Goal: Task Accomplishment & Management: Use online tool/utility

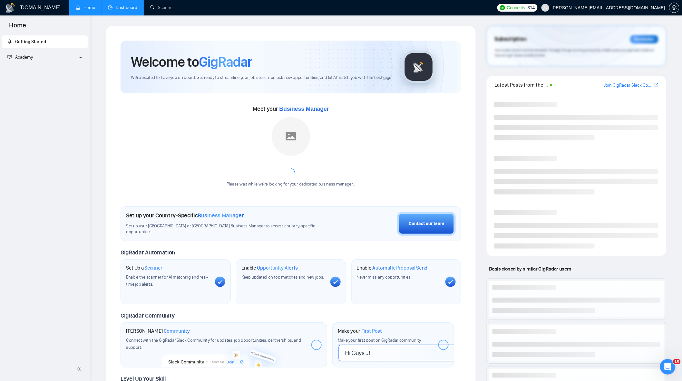
click at [112, 5] on link "Dashboard" at bounding box center [122, 7] width 29 height 5
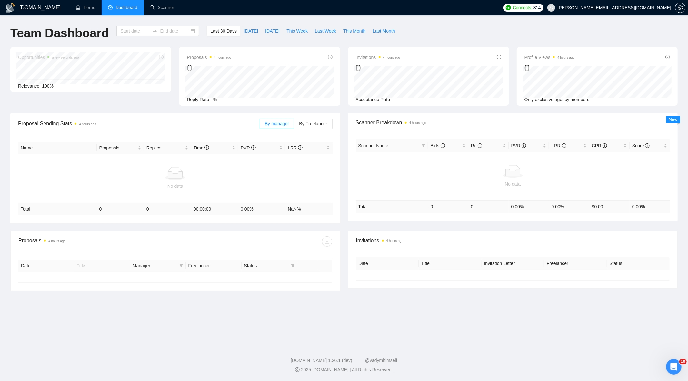
type input "[DATE]"
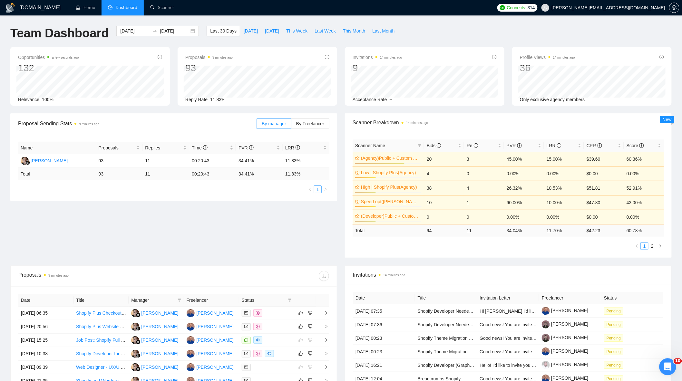
click at [670, 367] on div "Открыть службу сообщений Intercom" at bounding box center [666, 366] width 21 height 21
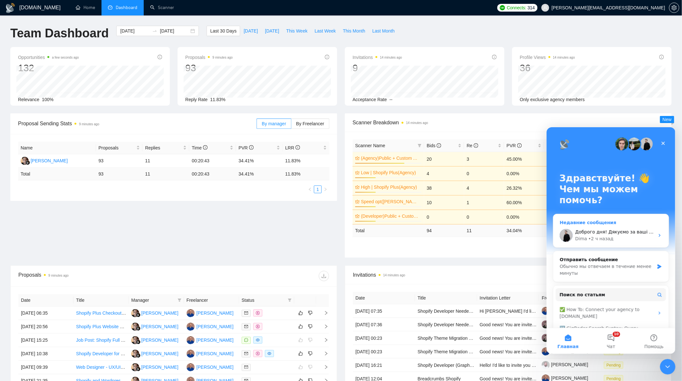
click at [609, 240] on div "Dima • 2 ч назад" at bounding box center [614, 238] width 79 height 7
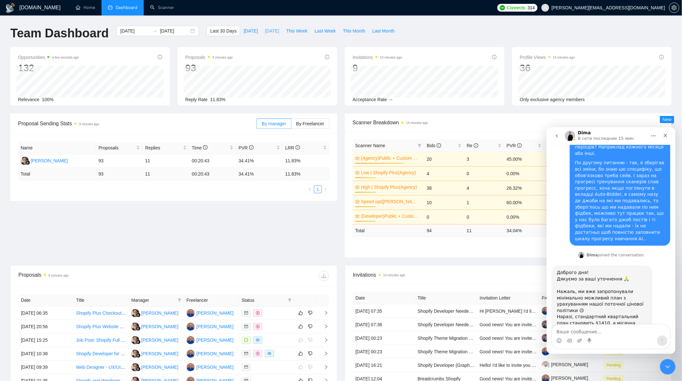
scroll to position [469, 0]
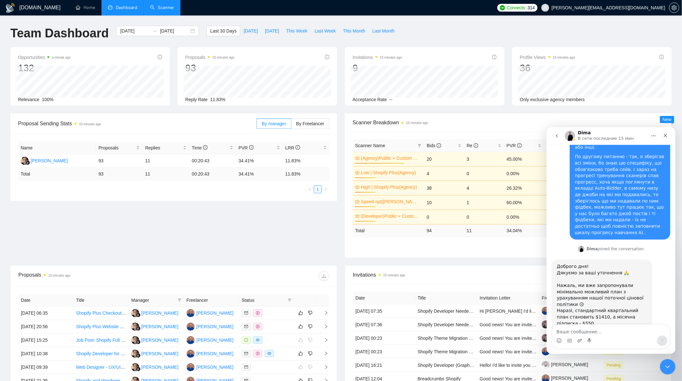
click at [159, 10] on link "Scanner" at bounding box center [162, 7] width 24 height 5
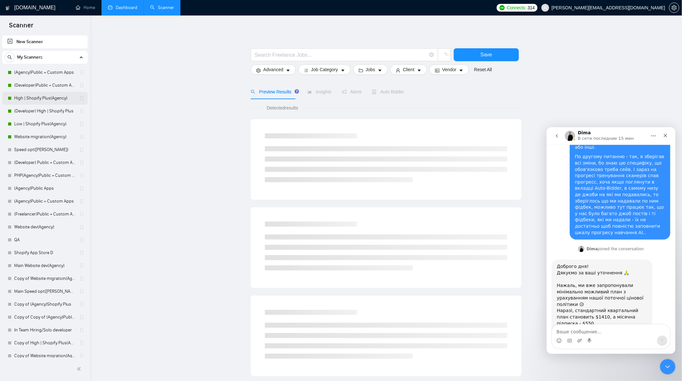
click at [47, 96] on link "High | Shopify Plus(Agency)" at bounding box center [44, 98] width 61 height 13
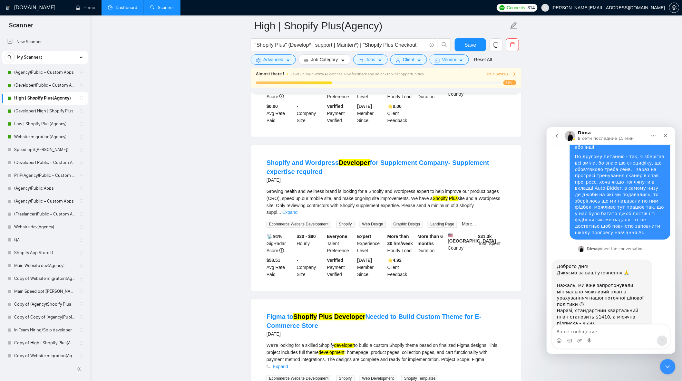
scroll to position [322, 0]
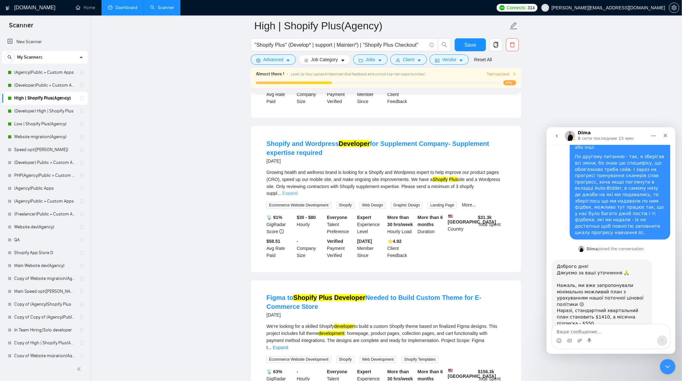
click at [298, 191] on link "Expand" at bounding box center [289, 193] width 15 height 5
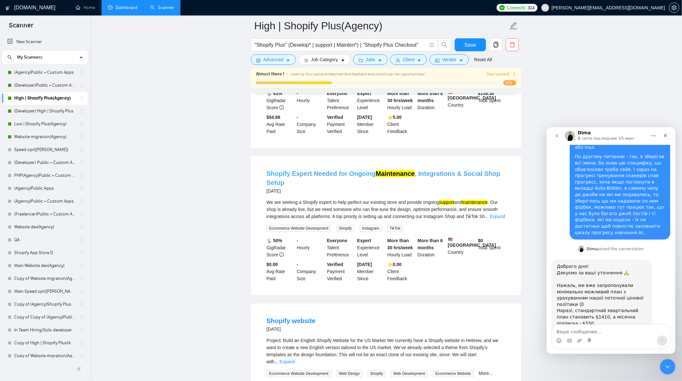
scroll to position [609, 0]
click at [490, 214] on link "Expand" at bounding box center [497, 216] width 15 height 5
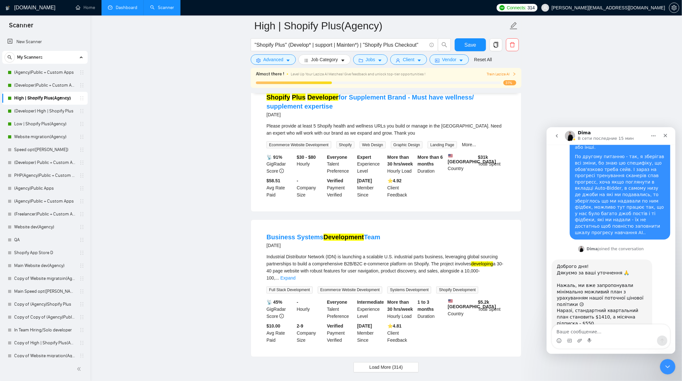
scroll to position [1383, 0]
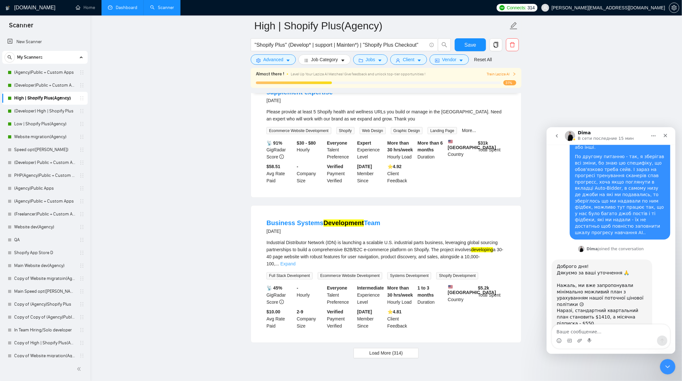
click at [296, 262] on link "Expand" at bounding box center [287, 264] width 15 height 5
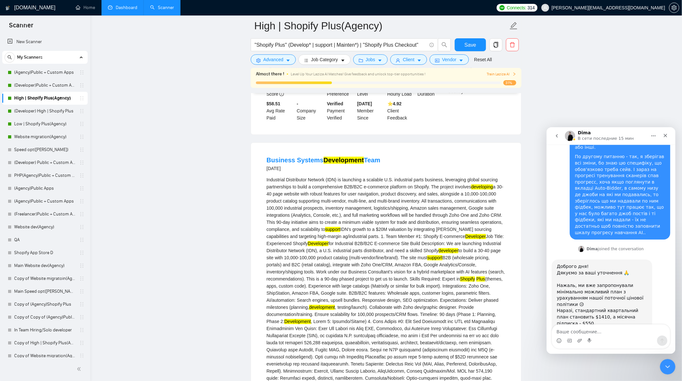
scroll to position [1309, 0]
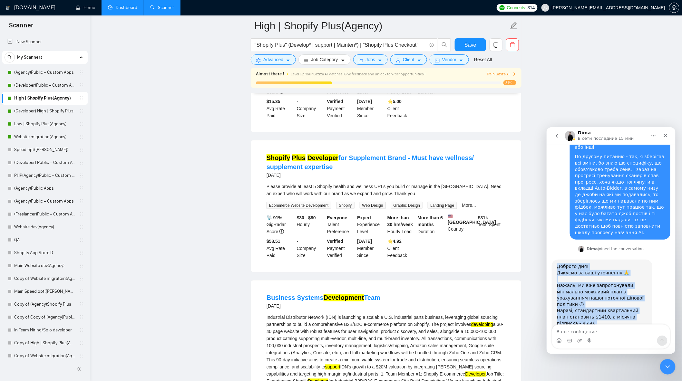
drag, startPoint x: 554, startPoint y: 191, endPoint x: 641, endPoint y: 310, distance: 146.7
click at [641, 310] on div "Доброго дня! Дякуємо за ваші уточнення 🙏 ​ Нажаль, ми вже запропонували мінімал…" at bounding box center [602, 335] width 101 height 153
copy div "Доброго дня! Дякуємо за ваші уточнення 🙏 ​ Нажаль, ми вже запропонували мінімал…"
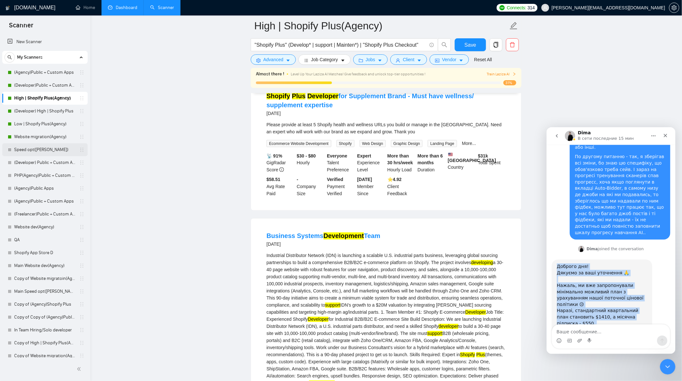
scroll to position [1344, 0]
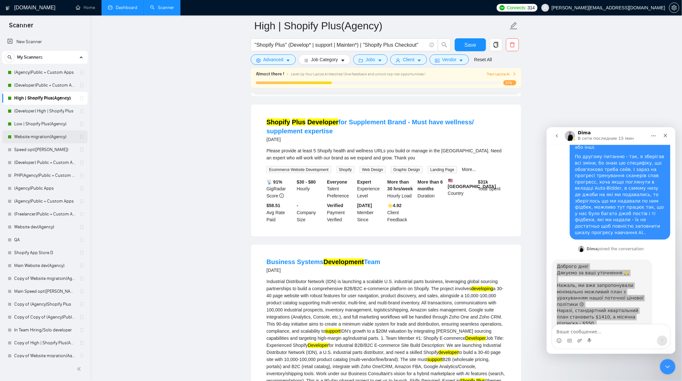
click at [48, 131] on link "Website migration(Agency)" at bounding box center [44, 137] width 61 height 13
click at [50, 124] on link "Low | Shopify Plus(Agency)" at bounding box center [44, 124] width 61 height 13
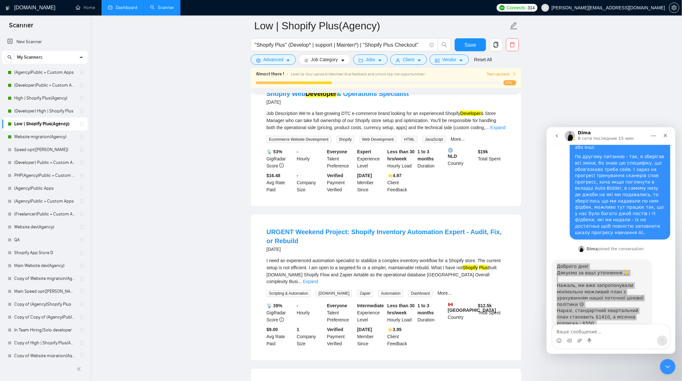
scroll to position [322, 0]
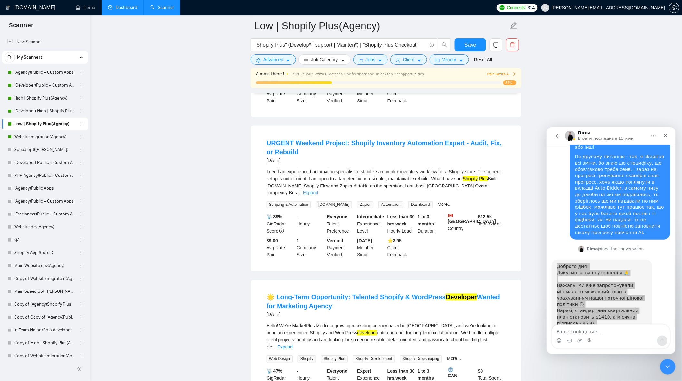
click at [318, 190] on link "Expand" at bounding box center [310, 192] width 15 height 5
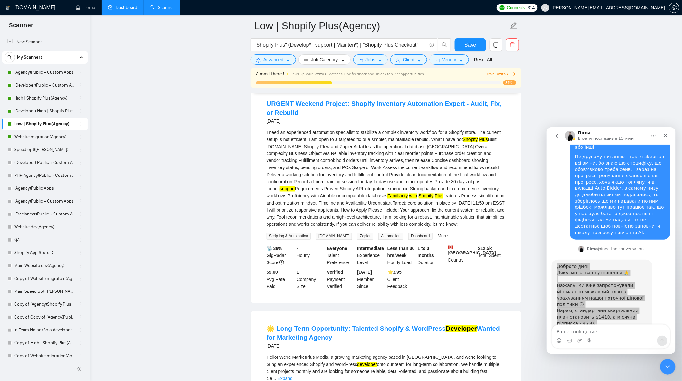
scroll to position [430, 0]
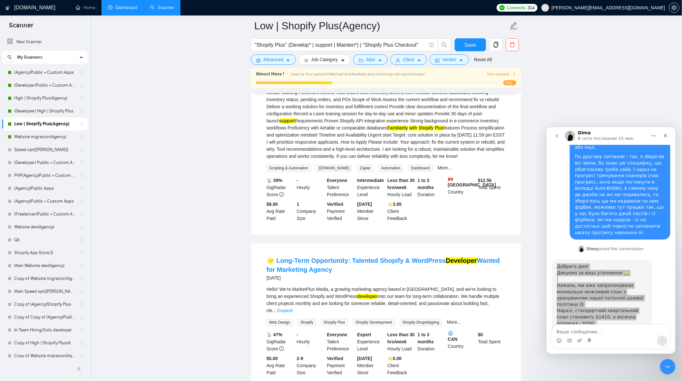
drag, startPoint x: 67, startPoint y: 140, endPoint x: 241, endPoint y: 169, distance: 176.8
click at [67, 140] on link "Website migration(Agency)" at bounding box center [44, 137] width 61 height 13
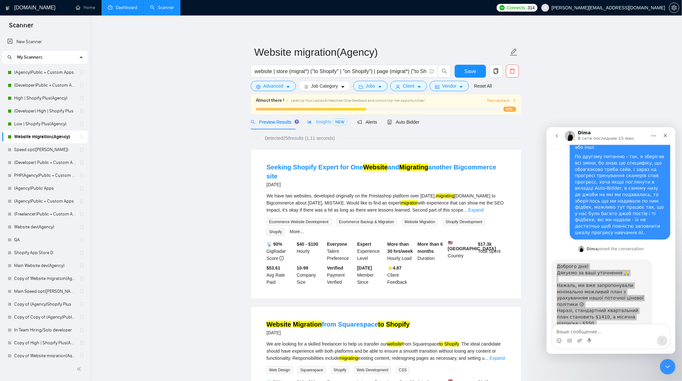
click at [322, 117] on div "Insights NEW" at bounding box center [327, 121] width 39 height 15
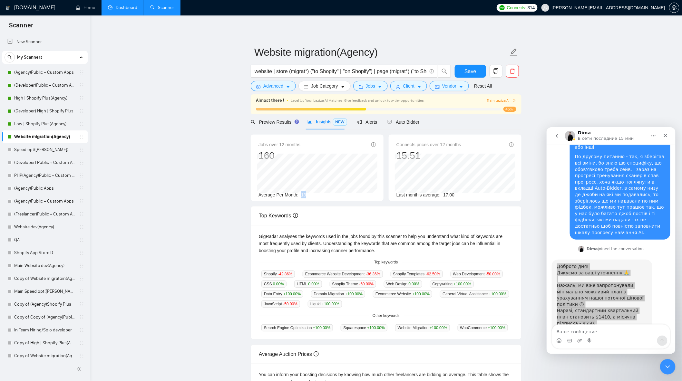
drag, startPoint x: 310, startPoint y: 196, endPoint x: 298, endPoint y: 197, distance: 12.0
click at [298, 197] on div "Average Per Month: 13" at bounding box center [317, 194] width 117 height 7
click at [265, 120] on span "Preview Results" at bounding box center [274, 122] width 46 height 5
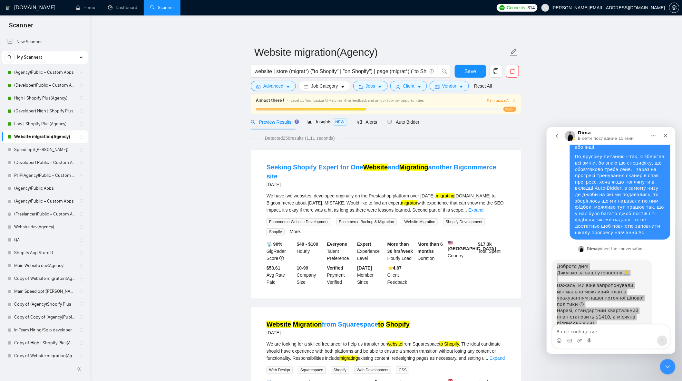
drag, startPoint x: 37, startPoint y: 77, endPoint x: 234, endPoint y: 82, distance: 197.6
click at [37, 77] on link "(Agency)Public + Custom Apps" at bounding box center [44, 72] width 61 height 13
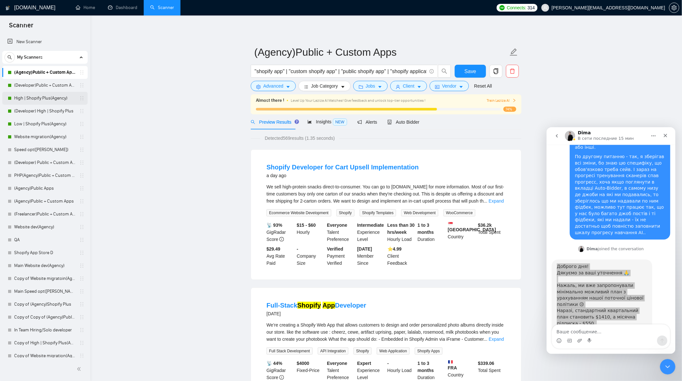
click at [47, 100] on link "High | Shopify Plus(Agency)" at bounding box center [44, 98] width 61 height 13
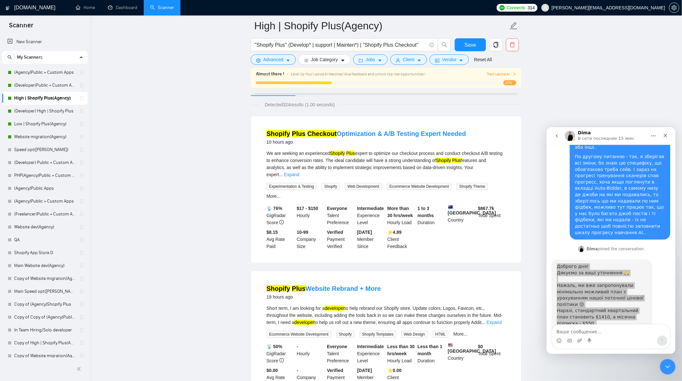
scroll to position [72, 0]
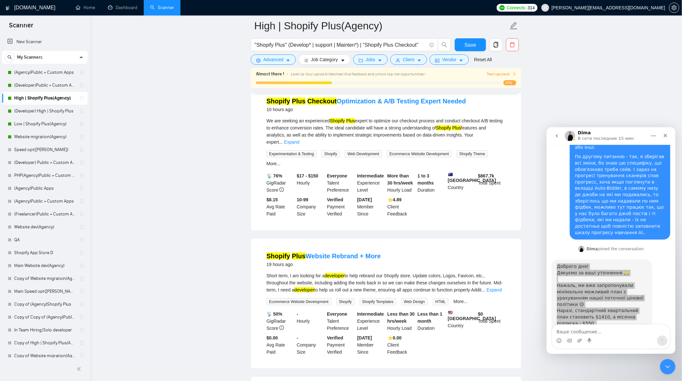
click at [499, 130] on div "We are seeking an experienced Shopify Plus expert to optimize our checkout proc…" at bounding box center [386, 131] width 239 height 28
click at [299, 140] on link "Expand" at bounding box center [291, 142] width 15 height 5
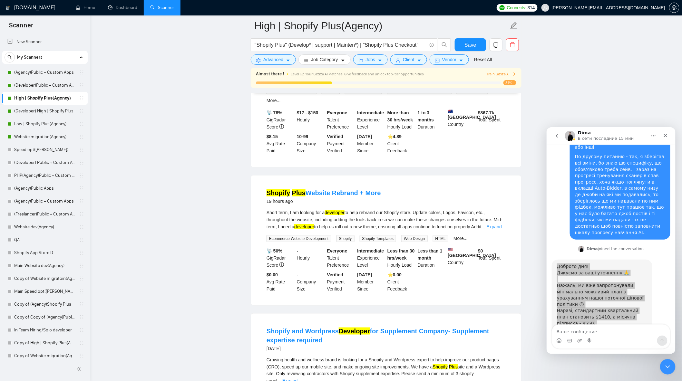
scroll to position [143, 0]
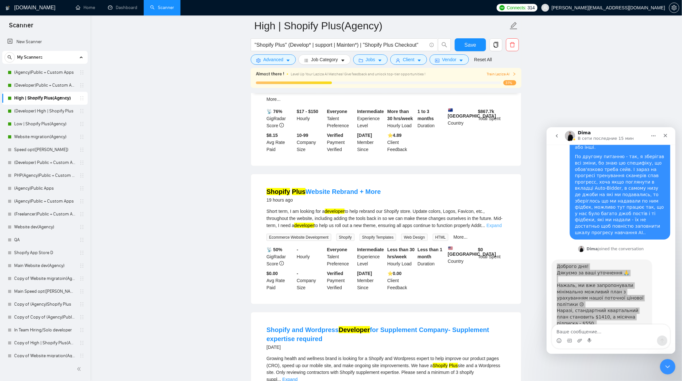
click at [496, 223] on link "Expand" at bounding box center [494, 225] width 15 height 5
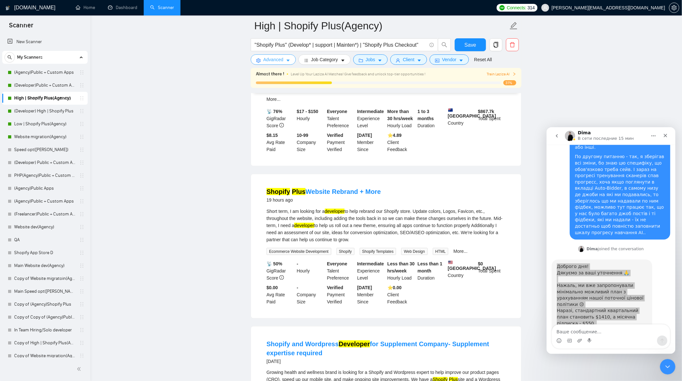
click at [272, 56] on span "Advanced" at bounding box center [273, 59] width 20 height 7
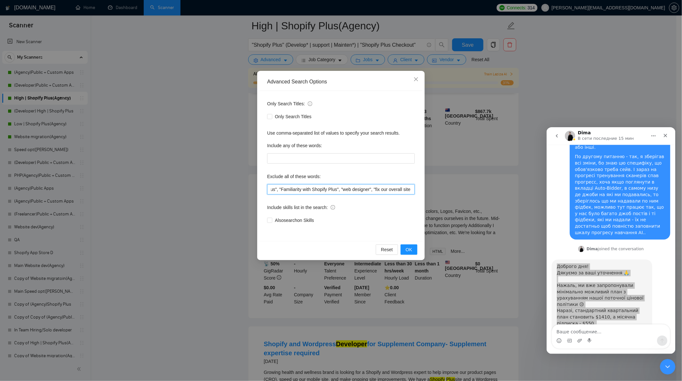
drag, startPoint x: 388, startPoint y: 194, endPoint x: 461, endPoint y: 198, distance: 73.3
click at [462, 198] on div "Advanced Search Options Only Search Titles: Only Search Titles Use comma-separa…" at bounding box center [341, 190] width 682 height 381
drag, startPoint x: 407, startPoint y: 188, endPoint x: 437, endPoint y: 189, distance: 30.0
click at [437, 189] on div "Advanced Search Options Only Search Titles: Only Search Titles Use comma-separa…" at bounding box center [341, 190] width 682 height 381
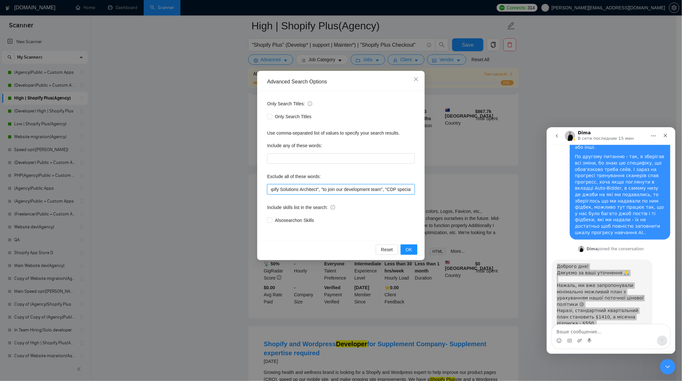
click at [408, 189] on input ""no agency", "Join our team", "only freelancer", "to join our remote-first team…" at bounding box center [341, 189] width 148 height 10
click at [412, 190] on input ""no agency", "Join our team", "only freelancer", "to join our remote-first team…" at bounding box center [341, 189] width 148 height 10
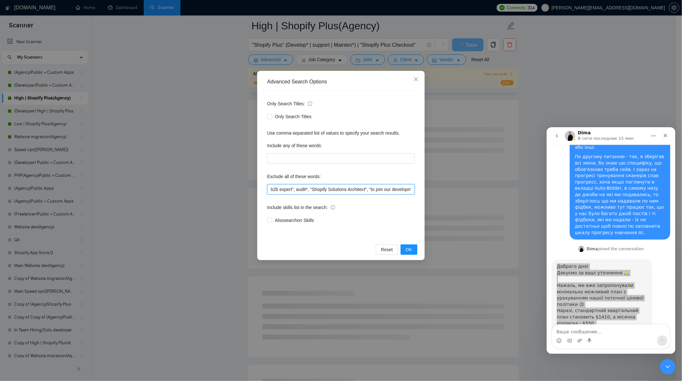
scroll to position [0, 923]
click at [464, 198] on div "Advanced Search Options Only Search Titles: Only Search Titles Use comma-separa…" at bounding box center [341, 190] width 682 height 381
click at [412, 190] on input ""no agency", "Join our team", "only freelancer", "to join our remote-first team…" at bounding box center [341, 189] width 148 height 10
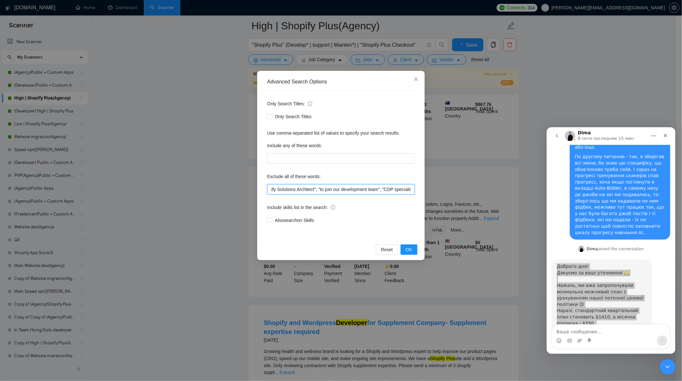
scroll to position [0, 941]
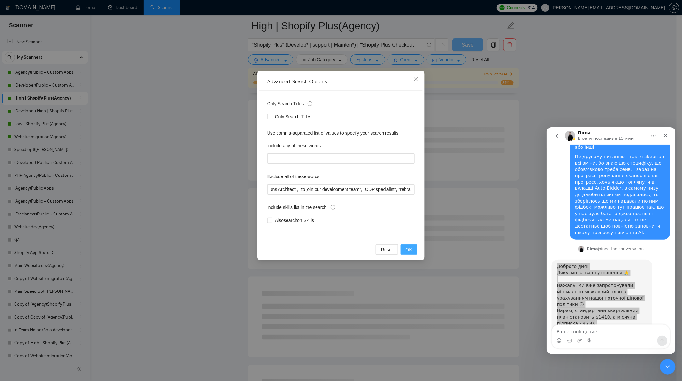
click at [409, 249] on span "OK" at bounding box center [409, 249] width 6 height 7
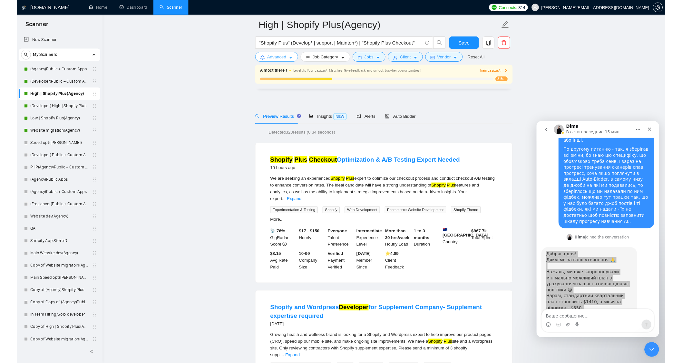
scroll to position [107, 0]
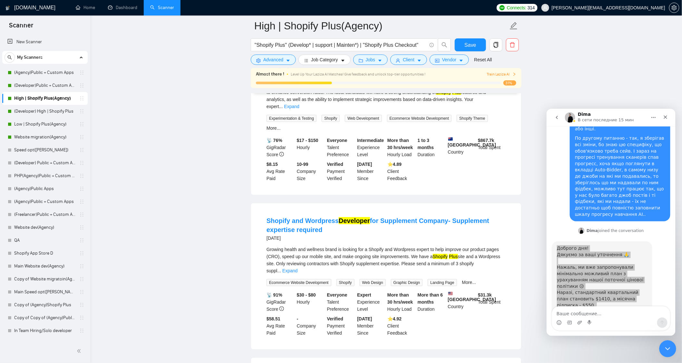
click at [665, 346] on icon "Закрыть службу сообщений Intercom" at bounding box center [667, 348] width 8 height 8
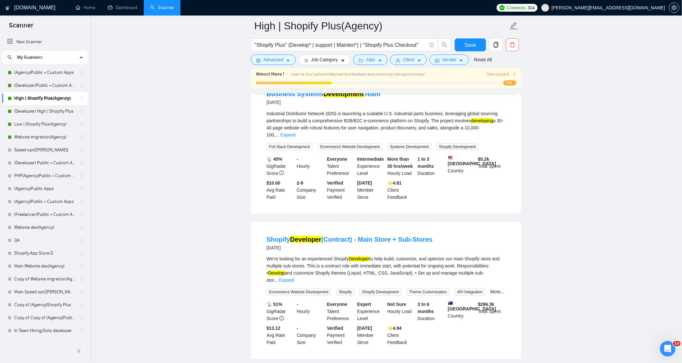
scroll to position [1298, 0]
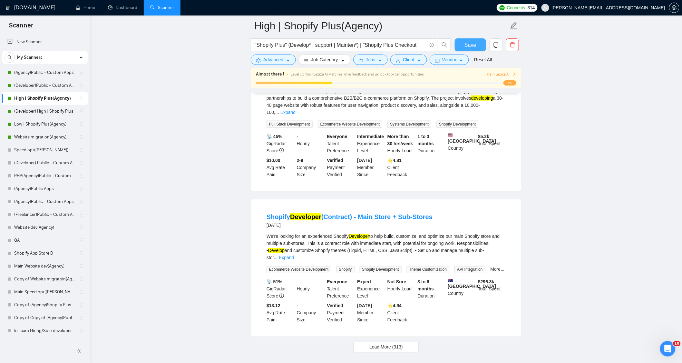
click at [478, 44] on button "Save" at bounding box center [470, 44] width 31 height 13
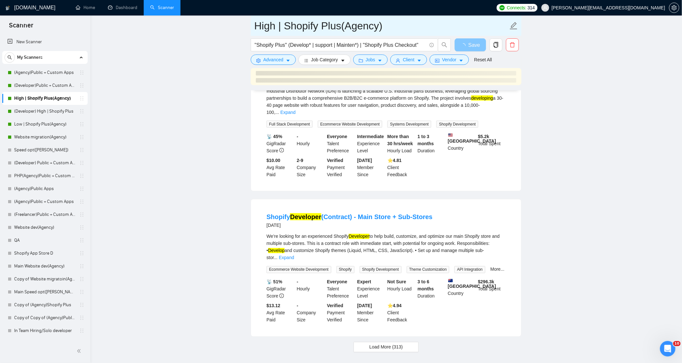
scroll to position [1295, 0]
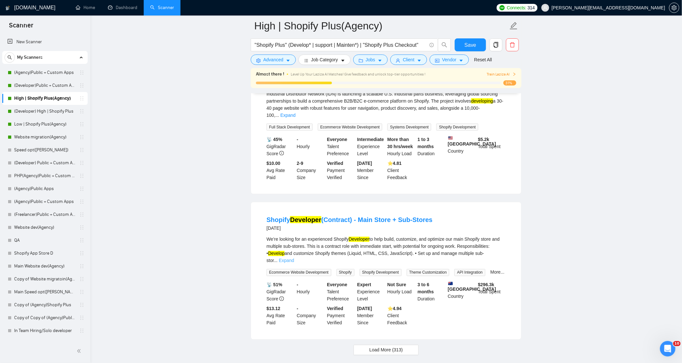
click at [294, 258] on link "Expand" at bounding box center [286, 260] width 15 height 5
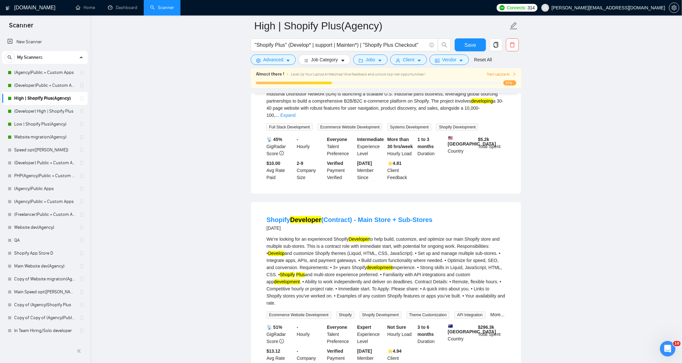
click at [495, 236] on div "We’re looking for an experienced Shopify Developer to help build, customize, an…" at bounding box center [386, 271] width 239 height 71
drag, startPoint x: 510, startPoint y: 83, endPoint x: 504, endPoint y: 83, distance: 5.5
click at [504, 83] on span "31%" at bounding box center [509, 82] width 13 height 5
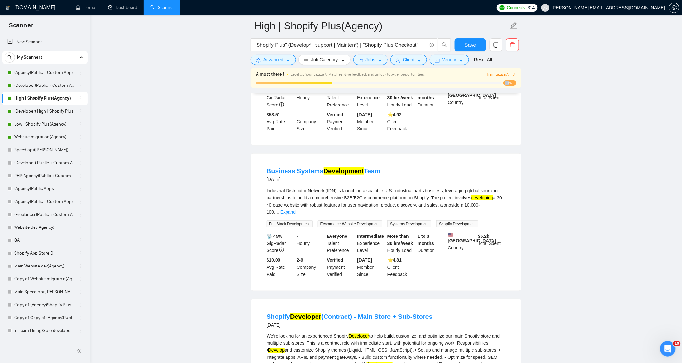
scroll to position [1188, 0]
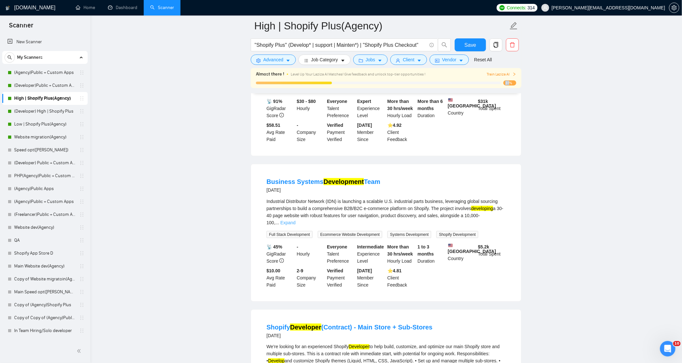
click at [296, 220] on link "Expand" at bounding box center [287, 222] width 15 height 5
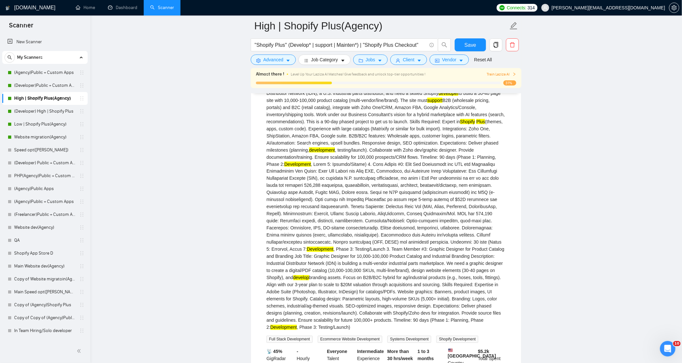
scroll to position [1367, 0]
drag, startPoint x: 413, startPoint y: 240, endPoint x: 449, endPoint y: 240, distance: 35.5
click at [449, 240] on div "Industrial Distributor Network (IDN) is launching a scalable U.S. industrial pa…" at bounding box center [386, 174] width 239 height 312
click at [442, 256] on div "Industrial Distributor Network (IDN) is launching a scalable U.S. industrial pa…" at bounding box center [386, 174] width 239 height 312
drag, startPoint x: 494, startPoint y: 214, endPoint x: 505, endPoint y: 215, distance: 11.3
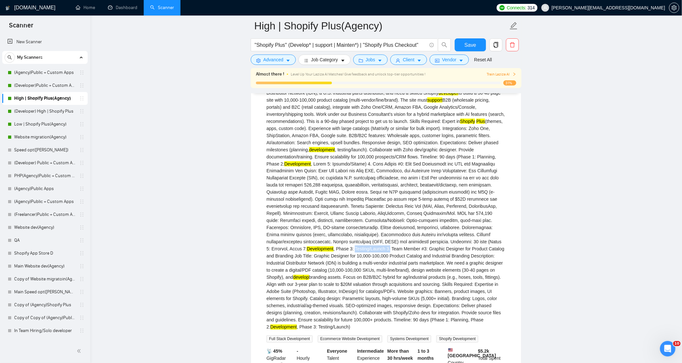
click at [505, 215] on div "Industrial Distributor Network (IDN) is launching a scalable U.S. industrial pa…" at bounding box center [386, 174] width 239 height 312
click at [388, 227] on div "Industrial Distributor Network (IDN) is launching a scalable U.S. industrial pa…" at bounding box center [386, 174] width 239 height 312
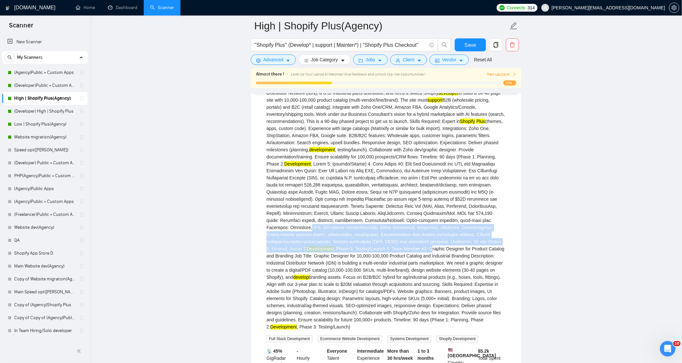
drag, startPoint x: 337, startPoint y: 219, endPoint x: 430, endPoint y: 194, distance: 96.9
click at [430, 194] on div "Industrial Distributor Network (IDN) is launching a scalable U.S. industrial pa…" at bounding box center [386, 174] width 239 height 312
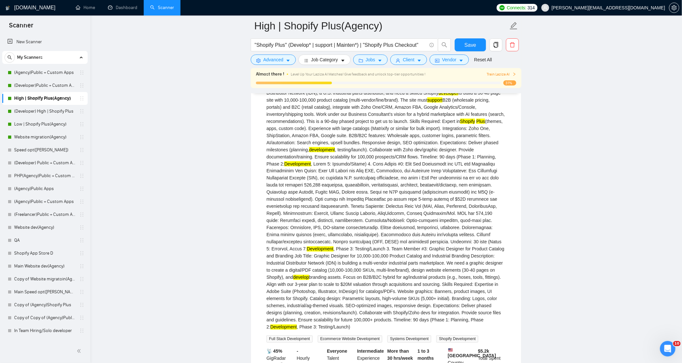
click at [393, 127] on div "Industrial Distributor Network (IDN) is launching a scalable U.S. industrial pa…" at bounding box center [386, 174] width 239 height 312
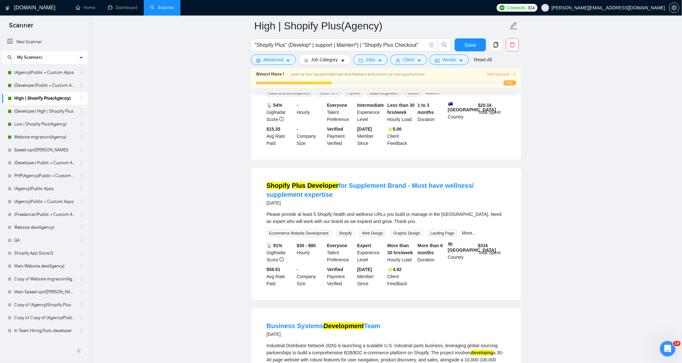
scroll to position [1009, 0]
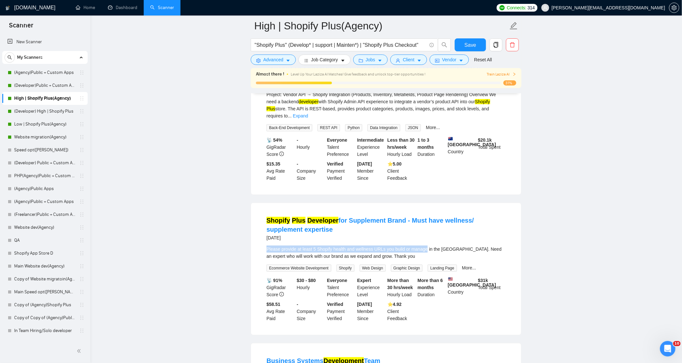
drag, startPoint x: 266, startPoint y: 214, endPoint x: 424, endPoint y: 218, distance: 157.7
click at [424, 218] on li "Shopify Plus Developer for Supplement Brand - Must have wellness/ supplement ex…" at bounding box center [386, 268] width 255 height 116
click at [447, 245] on div "Please provide at least 5 Shopify health and wellness URLs you build or manage …" at bounding box center [386, 252] width 239 height 14
drag, startPoint x: 372, startPoint y: 220, endPoint x: 259, endPoint y: 213, distance: 113.3
click at [259, 213] on div "Shopify Plus Developer for Supplement Brand - Must have wellness/ supplement ex…" at bounding box center [386, 269] width 270 height 132
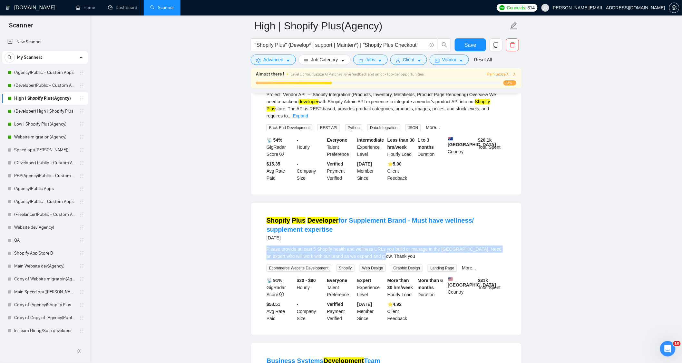
click at [407, 245] on div "Please provide at least 5 Shopify health and wellness URLs you build or manage …" at bounding box center [386, 252] width 239 height 14
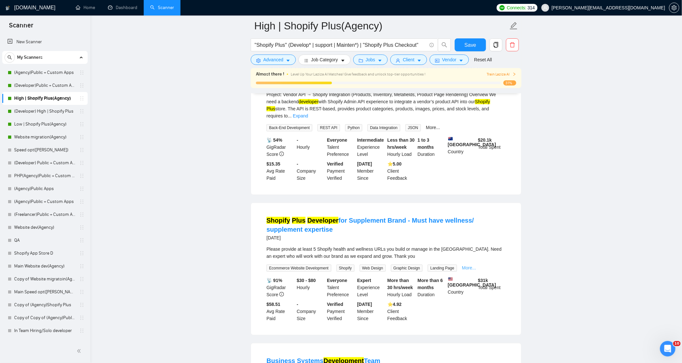
click at [462, 265] on link "More..." at bounding box center [469, 267] width 14 height 5
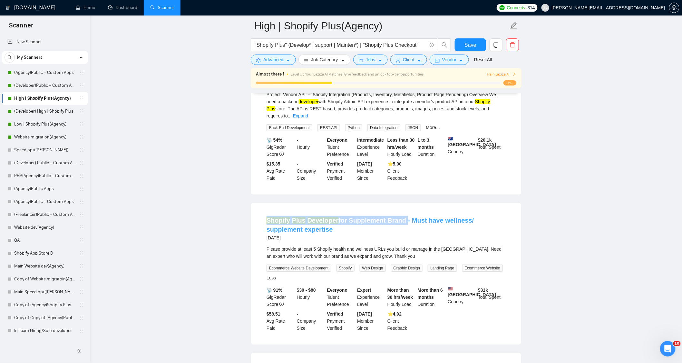
drag, startPoint x: 262, startPoint y: 184, endPoint x: 401, endPoint y: 189, distance: 138.7
click at [401, 210] on li "Shopify Plus Developer for Supplement Brand - Must have wellness/ supplement ex…" at bounding box center [386, 273] width 255 height 126
drag, startPoint x: 298, startPoint y: 261, endPoint x: 317, endPoint y: 262, distance: 19.4
click at [317, 286] on div "$30 - $80 Hourly" at bounding box center [311, 296] width 30 height 21
drag, startPoint x: 404, startPoint y: 283, endPoint x: 396, endPoint y: 283, distance: 7.7
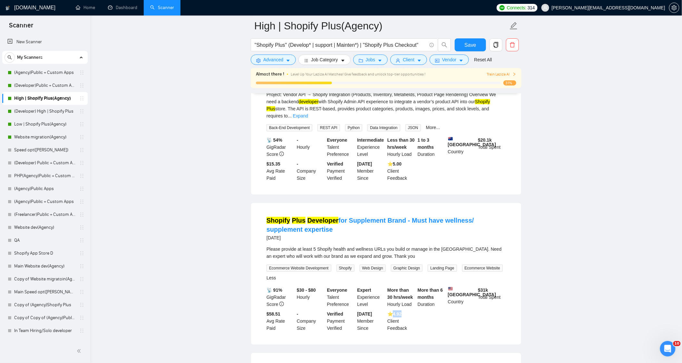
click at [396, 311] on b "⭐️ 4.92" at bounding box center [394, 313] width 14 height 5
drag, startPoint x: 376, startPoint y: 285, endPoint x: 367, endPoint y: 284, distance: 8.1
click at [367, 311] on b "[DATE]" at bounding box center [364, 313] width 15 height 5
click at [372, 245] on div "Please provide at least 5 Shopify health and wellness URLs you build or manage …" at bounding box center [386, 252] width 239 height 14
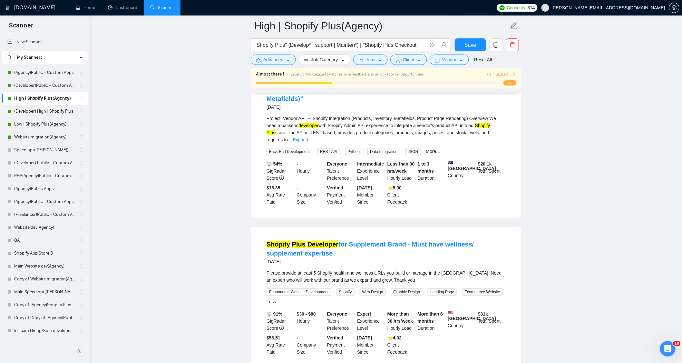
scroll to position [973, 0]
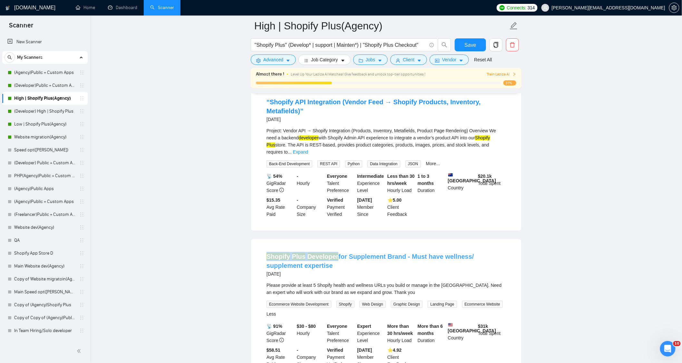
drag, startPoint x: 253, startPoint y: 222, endPoint x: 334, endPoint y: 220, distance: 80.9
click at [334, 239] on div "Shopify Plus Developer for Supplement Brand - Must have wellness/ supplement ex…" at bounding box center [386, 310] width 270 height 142
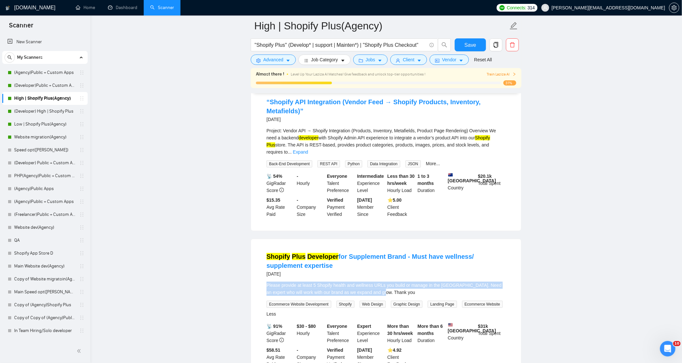
drag, startPoint x: 369, startPoint y: 259, endPoint x: 253, endPoint y: 247, distance: 116.3
click at [253, 247] on div "Shopify Plus Developer for Supplement Brand - Must have wellness/ supplement ex…" at bounding box center [386, 310] width 270 height 142
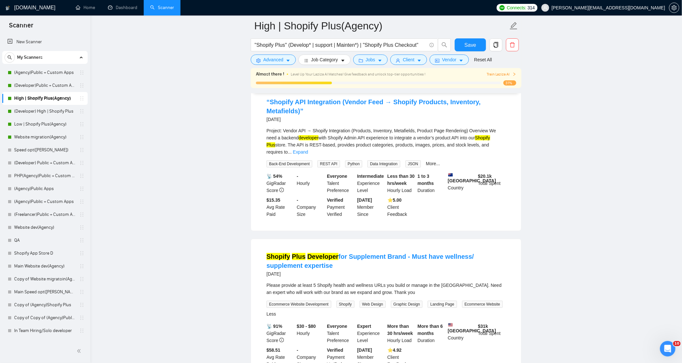
click at [353, 270] on div "[DATE]" at bounding box center [386, 274] width 239 height 8
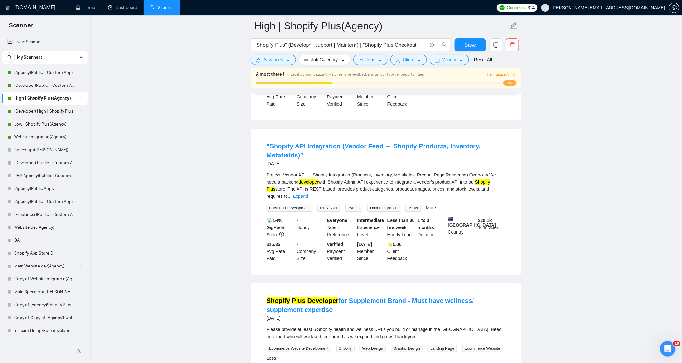
scroll to position [901, 0]
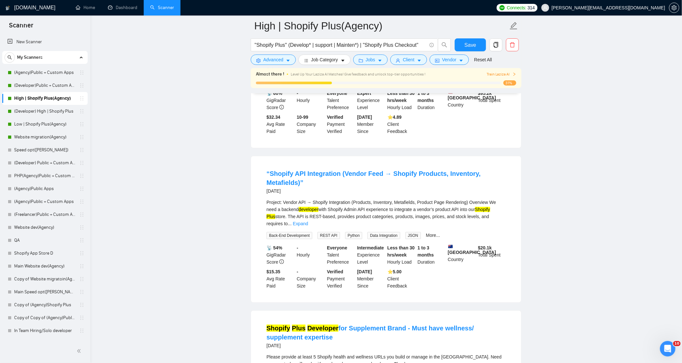
click at [308, 221] on link "Expand" at bounding box center [300, 223] width 15 height 5
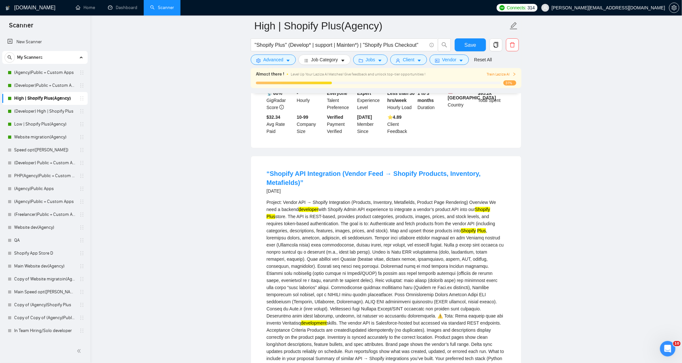
drag, startPoint x: 466, startPoint y: 183, endPoint x: 493, endPoint y: 180, distance: 27.3
click at [498, 199] on div "Project: Vendor API → Shopify Integration (Products, Inventory, Metafields, Pro…" at bounding box center [386, 287] width 239 height 177
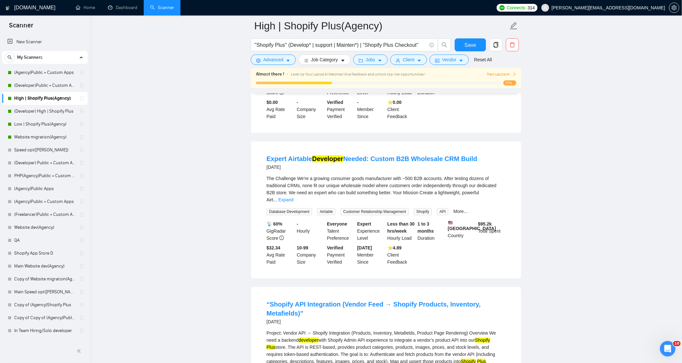
scroll to position [758, 0]
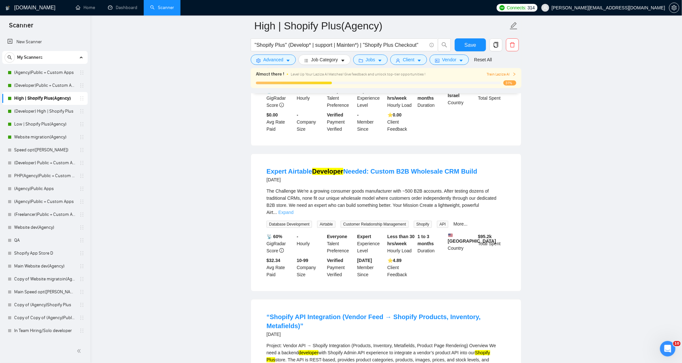
click at [294, 210] on link "Expand" at bounding box center [285, 212] width 15 height 5
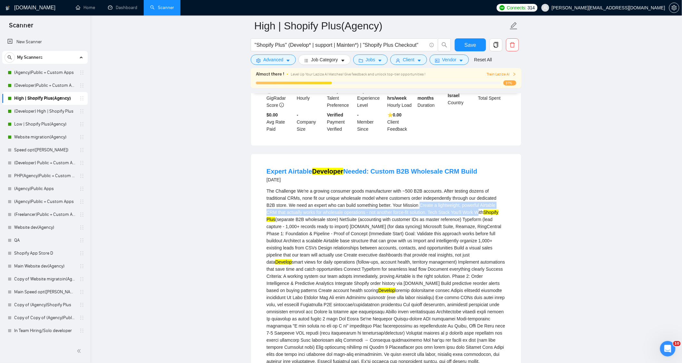
drag, startPoint x: 418, startPoint y: 181, endPoint x: 479, endPoint y: 188, distance: 61.0
click at [479, 188] on div "The Challenge We're a growing consumer goods manufacturer with ~500 B2B account…" at bounding box center [386, 275] width 239 height 177
click at [487, 215] on div "The Challenge We're a growing consumer goods manufacturer with ~500 B2B account…" at bounding box center [386, 275] width 239 height 177
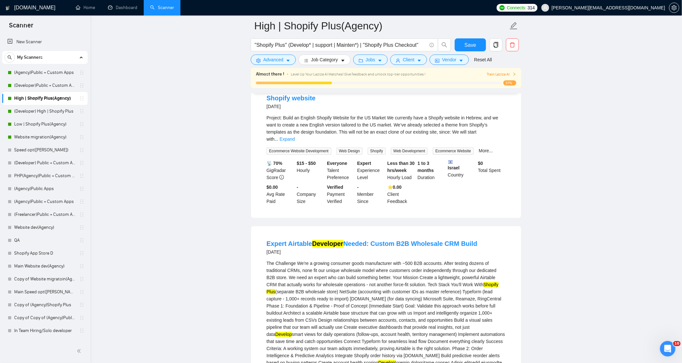
scroll to position [650, 0]
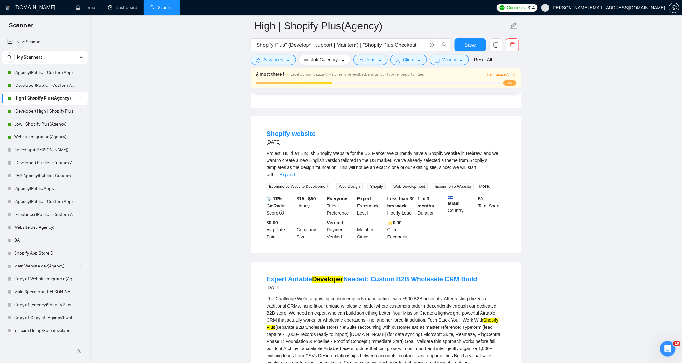
click at [508, 150] on li "Shopify website [DATE] Project: Build an English Shopify Website for the US Mar…" at bounding box center [386, 185] width 255 height 122
click at [295, 172] on link "Expand" at bounding box center [287, 174] width 15 height 5
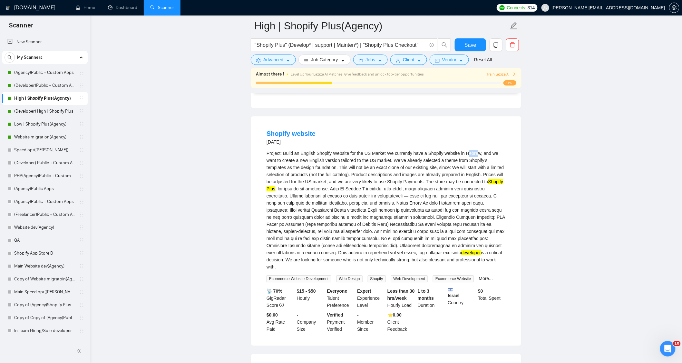
drag, startPoint x: 465, startPoint y: 135, endPoint x: 476, endPoint y: 136, distance: 11.0
click at [476, 150] on div "Project: Build an English Shopify Website for the US Market We currently have a…" at bounding box center [386, 210] width 239 height 121
drag, startPoint x: 464, startPoint y: 137, endPoint x: 478, endPoint y: 138, distance: 13.3
click at [478, 150] on div "Project: Build an English Shopify Website for the US Market We currently have a…" at bounding box center [386, 210] width 239 height 121
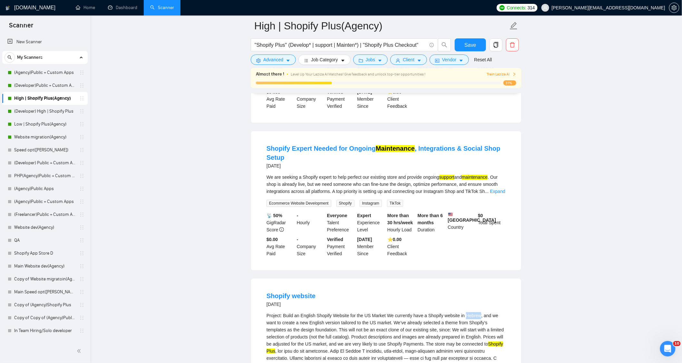
scroll to position [472, 0]
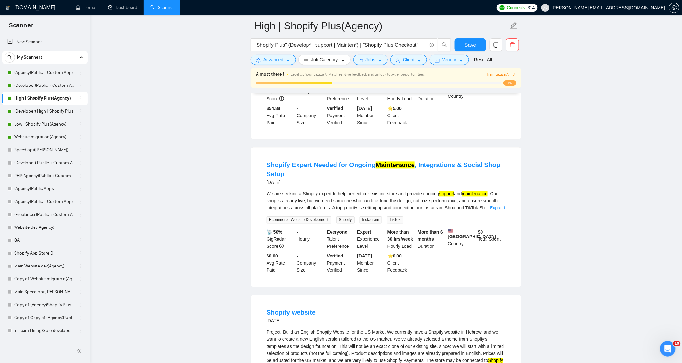
click at [497, 190] on div "We are seeking a Shopify expert to help perfect our existing store and provide …" at bounding box center [386, 200] width 239 height 21
click at [497, 190] on div "We are seeking a Shopify expert to help perfect our existing store and provide …" at bounding box center [386, 206] width 239 height 33
click at [497, 205] on link "Expand" at bounding box center [497, 207] width 15 height 5
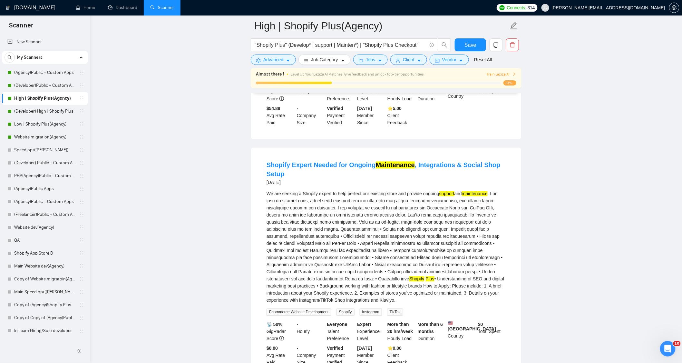
drag, startPoint x: 467, startPoint y: 170, endPoint x: 492, endPoint y: 170, distance: 24.8
click at [477, 190] on div "We are seeking a Shopify expert to help perfect our existing store and provide …" at bounding box center [386, 246] width 239 height 113
click at [500, 191] on div "We are seeking a Shopify expert to help perfect our existing store and provide …" at bounding box center [386, 246] width 239 height 113
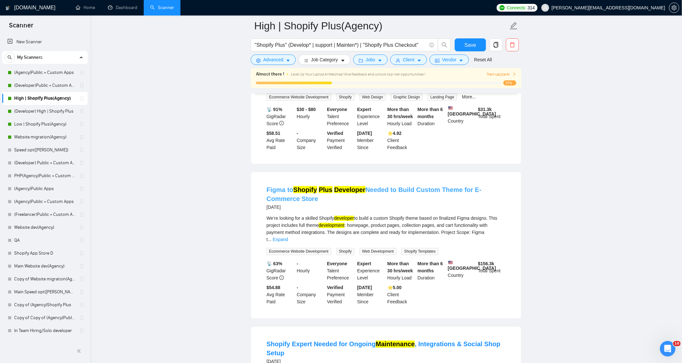
scroll to position [292, 0]
click at [498, 217] on div "We’re looking for a skilled Shopify developer to build a custom Shopify theme b…" at bounding box center [386, 229] width 239 height 28
click at [288, 237] on link "Expand" at bounding box center [280, 239] width 15 height 5
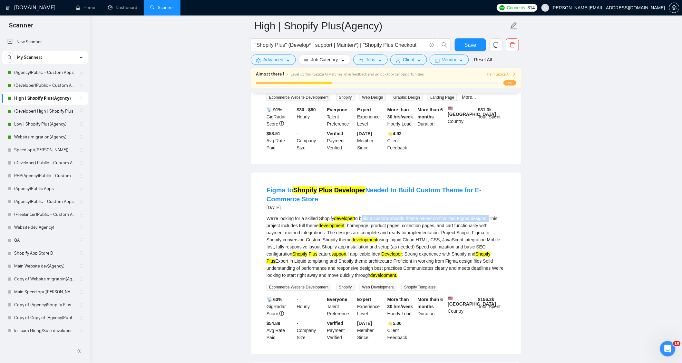
drag, startPoint x: 363, startPoint y: 199, endPoint x: 490, endPoint y: 197, distance: 127.0
click at [490, 215] on div "We’re looking for a skilled Shopify developer to build a custom Shopify theme b…" at bounding box center [386, 247] width 239 height 64
click at [490, 185] on h4 "Figma to Shopify Plus Developer Needed to Build Custom Theme for E-Commerce Sto…" at bounding box center [386, 194] width 239 height 18
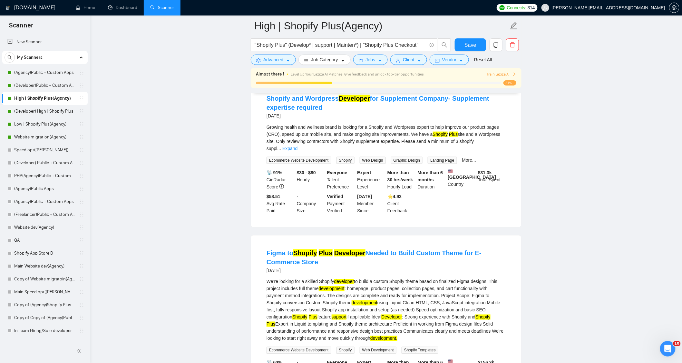
scroll to position [185, 0]
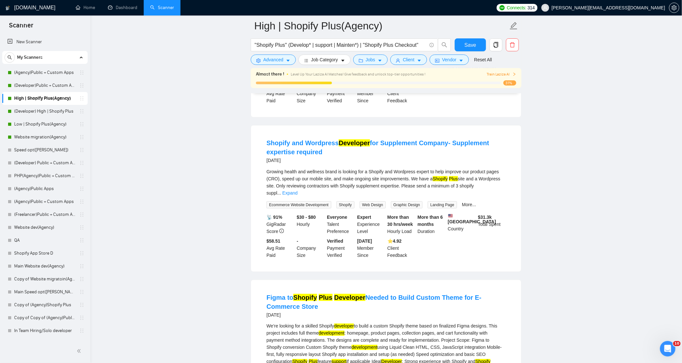
click at [507, 163] on li "Shopify and Wordpress Developer for Supplement Company- Supplement expertise re…" at bounding box center [386, 198] width 255 height 131
click at [298, 190] on link "Expand" at bounding box center [289, 192] width 15 height 5
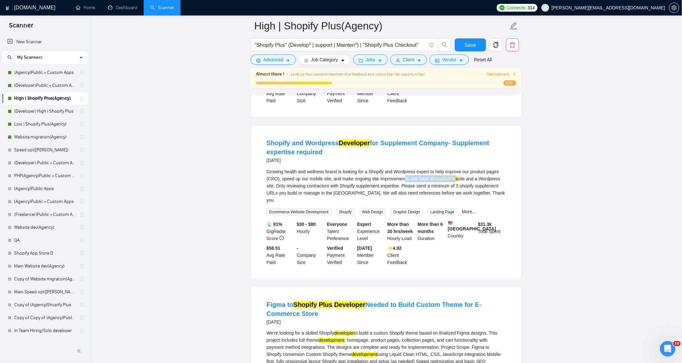
drag, startPoint x: 406, startPoint y: 161, endPoint x: 453, endPoint y: 163, distance: 46.5
click at [453, 168] on div "Growing health and wellness brand is looking for a Shopify and Wordpress expert…" at bounding box center [386, 185] width 239 height 35
drag, startPoint x: 269, startPoint y: 160, endPoint x: 276, endPoint y: 161, distance: 7.8
click at [276, 168] on div "Growing health and wellness brand is looking for a Shopify and Wordpress expert…" at bounding box center [386, 185] width 239 height 35
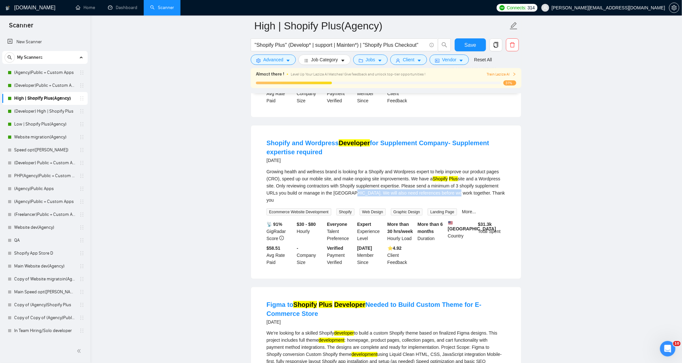
drag, startPoint x: 350, startPoint y: 174, endPoint x: 447, endPoint y: 176, distance: 97.0
click at [447, 176] on div "Growing health and wellness brand is looking for a Shopify and Wordpress expert…" at bounding box center [386, 185] width 239 height 35
click at [469, 176] on div "Growing health and wellness brand is looking for a Shopify and Wordpress expert…" at bounding box center [386, 185] width 239 height 35
drag, startPoint x: 276, startPoint y: 162, endPoint x: 267, endPoint y: 159, distance: 9.7
click at [267, 168] on div "Growing health and wellness brand is looking for a Shopify and Wordpress expert…" at bounding box center [386, 185] width 239 height 35
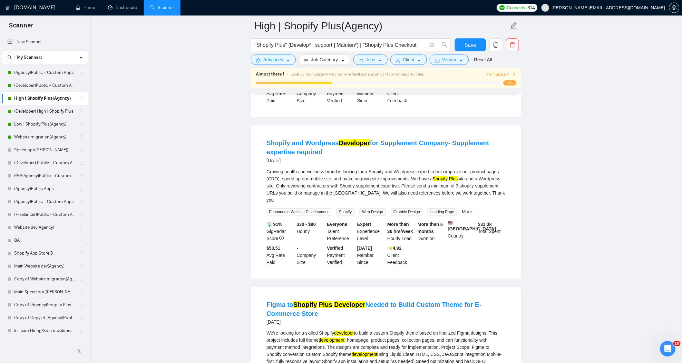
click at [320, 168] on div "Growing health and wellness brand is looking for a Shopify and Wordpress expert…" at bounding box center [386, 185] width 239 height 35
drag, startPoint x: 356, startPoint y: 228, endPoint x: 376, endPoint y: 227, distance: 19.0
click at [376, 244] on div "[DATE] Member Since" at bounding box center [371, 254] width 30 height 21
click at [372, 245] on b "[DATE]" at bounding box center [364, 247] width 15 height 5
drag, startPoint x: 395, startPoint y: 227, endPoint x: 408, endPoint y: 228, distance: 13.2
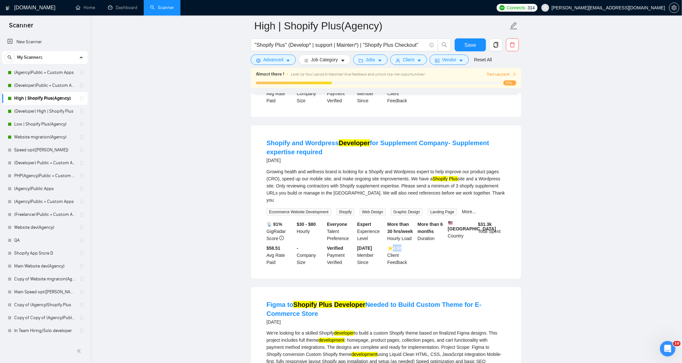
click at [408, 244] on div "⭐️ 4.92 Client Feedback" at bounding box center [401, 254] width 30 height 21
drag, startPoint x: 275, startPoint y: 227, endPoint x: 266, endPoint y: 229, distance: 8.9
click at [266, 244] on div "$58.51 Avg Rate Paid" at bounding box center [280, 254] width 30 height 21
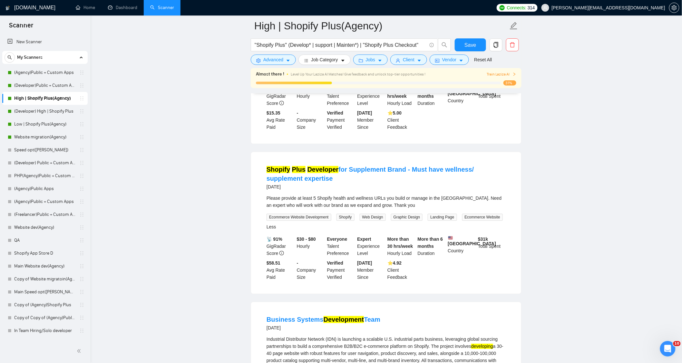
scroll to position [1654, 0]
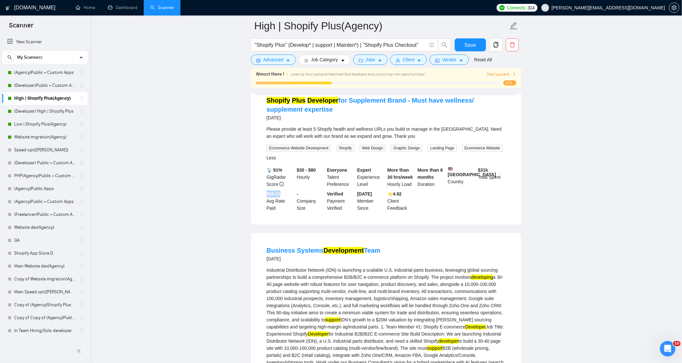
drag, startPoint x: 281, startPoint y: 177, endPoint x: 258, endPoint y: 178, distance: 22.6
click at [258, 178] on div "Shopify Plus Developer for Supplement Brand - Must have wellness/ supplement ex…" at bounding box center [386, 154] width 270 height 142
drag, startPoint x: 381, startPoint y: 176, endPoint x: 348, endPoint y: 182, distance: 33.1
click at [348, 182] on div "📡 91% GigRadar Score $30 - $80 Hourly Everyone Talent Preference Expert Experie…" at bounding box center [386, 188] width 242 height 45
click at [382, 195] on div "[DATE] Member Since" at bounding box center [371, 200] width 30 height 21
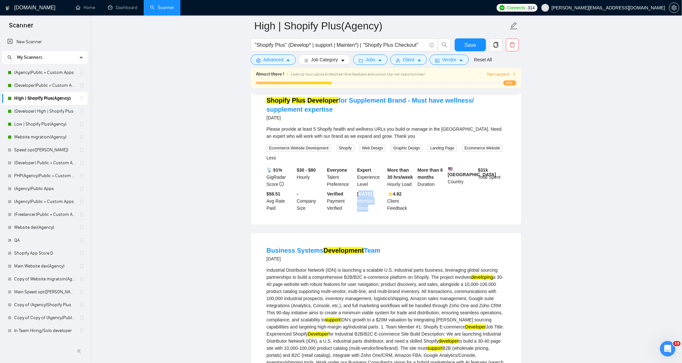
drag, startPoint x: 371, startPoint y: 187, endPoint x: 359, endPoint y: 181, distance: 13.6
click at [359, 190] on div "[DATE] Member Since" at bounding box center [371, 200] width 30 height 21
drag, startPoint x: 411, startPoint y: 193, endPoint x: 385, endPoint y: 176, distance: 30.6
click at [385, 176] on li "Shopify Plus Developer for Supplement Brand - Must have wellness/ supplement ex…" at bounding box center [386, 154] width 255 height 126
click at [458, 198] on li "Shopify Plus Developer for Supplement Brand - Must have wellness/ supplement ex…" at bounding box center [386, 154] width 255 height 126
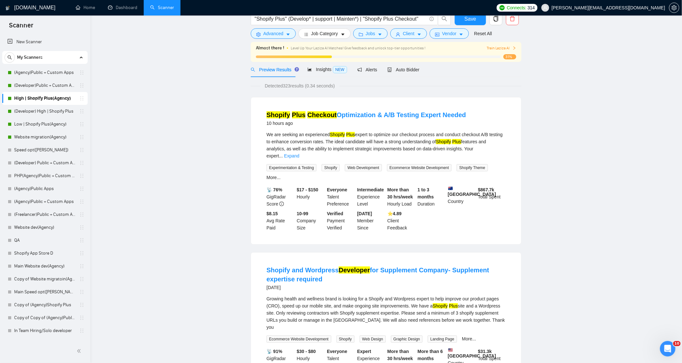
scroll to position [0, 0]
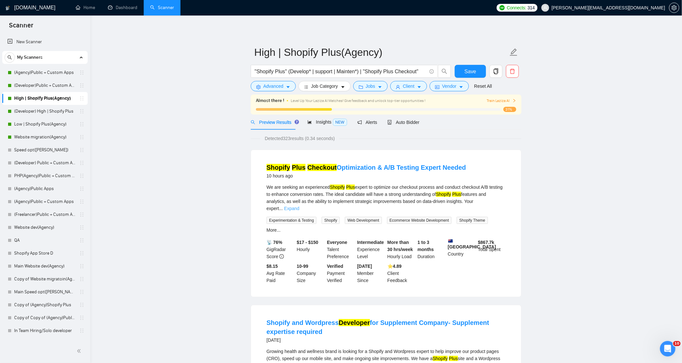
click at [299, 206] on link "Expand" at bounding box center [291, 208] width 15 height 5
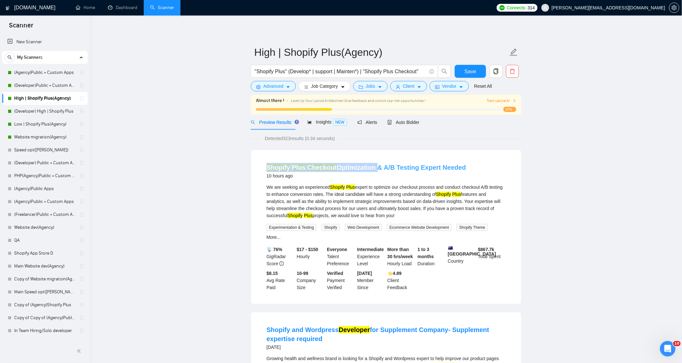
drag, startPoint x: 266, startPoint y: 157, endPoint x: 372, endPoint y: 169, distance: 106.8
click at [372, 169] on div "Shopify Plus Checkout Optimization & A/B Testing Expert Needed 10 hours ago We …" at bounding box center [386, 227] width 270 height 154
click at [486, 211] on div "We are seeking an experienced Shopify Plus expert to optimize our checkout proc…" at bounding box center [386, 200] width 239 height 35
drag, startPoint x: 484, startPoint y: 188, endPoint x: 506, endPoint y: 189, distance: 21.9
click at [506, 189] on li "Shopify Plus Checkout Optimization & A/B Testing Expert Needed 10 hours ago We …" at bounding box center [386, 227] width 255 height 138
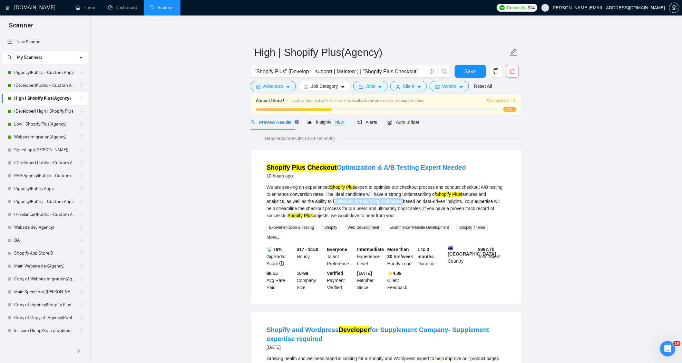
drag, startPoint x: 331, startPoint y: 201, endPoint x: 401, endPoint y: 201, distance: 69.9
click at [402, 201] on div "We are seeking an experienced Shopify Plus expert to optimize our checkout proc…" at bounding box center [386, 200] width 239 height 35
click at [461, 201] on div "We are seeking an experienced Shopify Plus expert to optimize our checkout proc…" at bounding box center [386, 200] width 239 height 35
drag, startPoint x: 244, startPoint y: 166, endPoint x: 479, endPoint y: 165, distance: 235.3
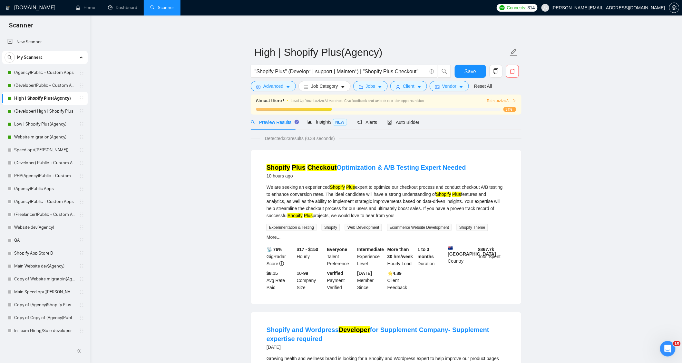
click at [494, 170] on div "Shopify Plus Checkout Optimization & A/B Testing Expert Needed 10 hours ago" at bounding box center [386, 171] width 239 height 17
drag, startPoint x: 482, startPoint y: 186, endPoint x: 504, endPoint y: 188, distance: 22.3
click at [504, 188] on div "We are seeking an experienced Shopify Plus expert to optimize our checkout proc…" at bounding box center [386, 200] width 239 height 35
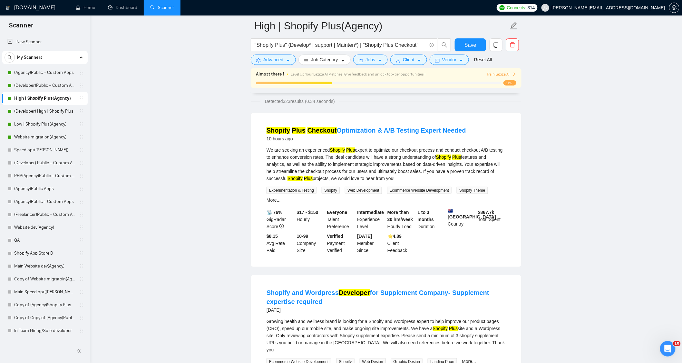
scroll to position [107, 0]
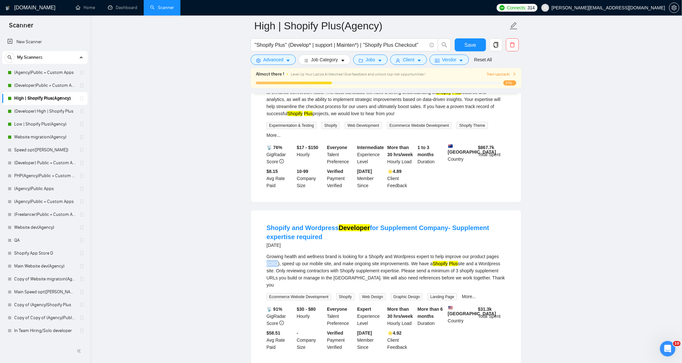
drag, startPoint x: 276, startPoint y: 255, endPoint x: 261, endPoint y: 259, distance: 15.2
click at [259, 257] on li "Shopify and Wordpress Developer for Supplement Company- Supplement expertise re…" at bounding box center [386, 287] width 255 height 138
click at [282, 57] on span "Advanced" at bounding box center [273, 59] width 20 height 7
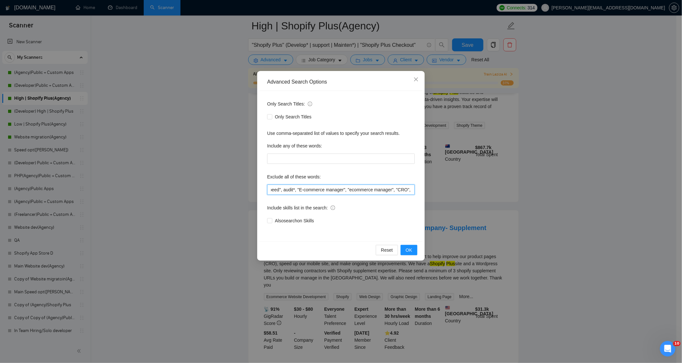
scroll to position [0, 743]
drag, startPoint x: 347, startPoint y: 190, endPoint x: 399, endPoint y: 191, distance: 52.5
click at [402, 191] on input ""no agency", "Join our team", "only freelancer", "to join our remote-first team…" at bounding box center [341, 189] width 148 height 10
click at [386, 190] on input ""no agency", "Join our team", "only freelancer", "to join our remote-first team…" at bounding box center [341, 189] width 148 height 10
click at [384, 190] on input ""no agency", "Join our team", "only freelancer", "to join our remote-first team…" at bounding box center [341, 189] width 148 height 10
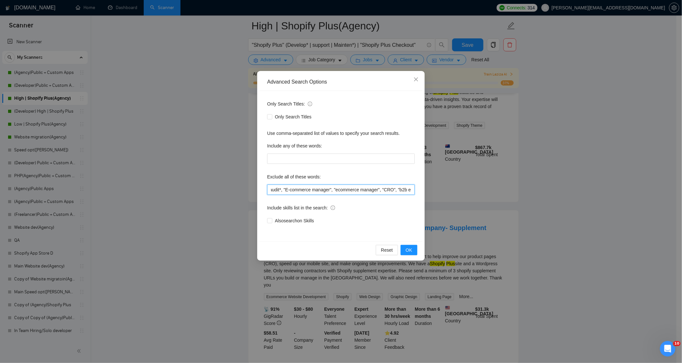
click at [378, 189] on input ""no agency", "Join our team", "only freelancer", "to join our remote-first team…" at bounding box center [341, 189] width 148 height 10
type input ""no agency", "Join our team", "only freelancer", "to join our remote-first team…"
click at [409, 253] on button "OK" at bounding box center [409, 250] width 17 height 10
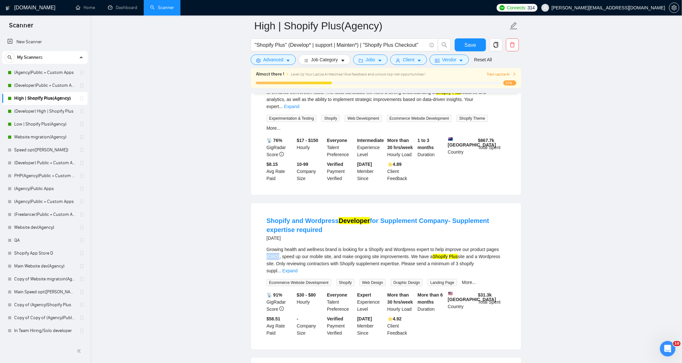
drag, startPoint x: 278, startPoint y: 238, endPoint x: 266, endPoint y: 242, distance: 12.9
click at [266, 242] on li "Shopify and Wordpress Developer for Supplement Company- Supplement expertise re…" at bounding box center [386, 276] width 255 height 131
click at [496, 246] on div "Growing health and wellness brand is looking for a Shopify and Wordpress expert…" at bounding box center [386, 260] width 239 height 28
click at [298, 268] on link "Expand" at bounding box center [289, 270] width 15 height 5
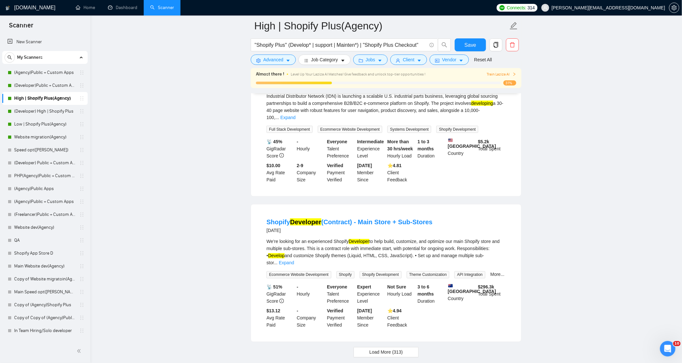
scroll to position [1305, 0]
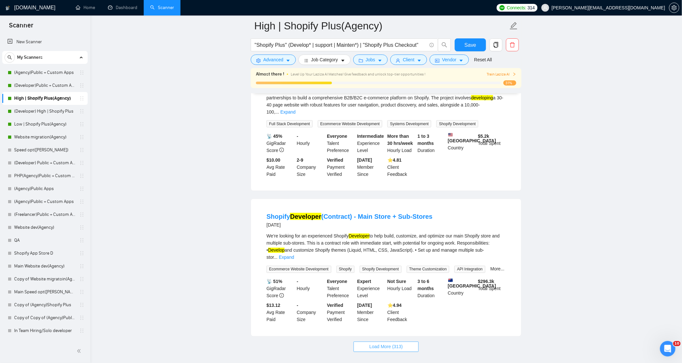
drag, startPoint x: 386, startPoint y: 303, endPoint x: 393, endPoint y: 300, distance: 7.2
click at [386, 341] on button "Load More (313)" at bounding box center [386, 346] width 65 height 10
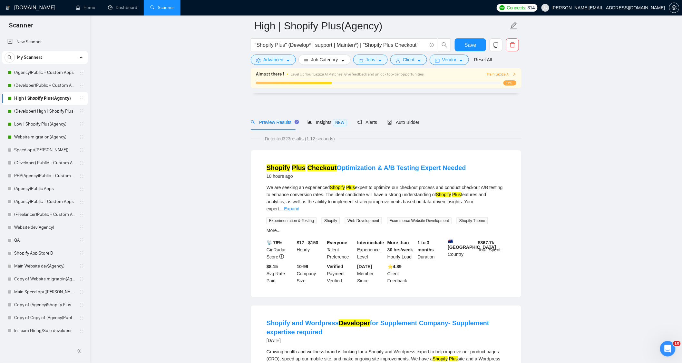
scroll to position [72, 0]
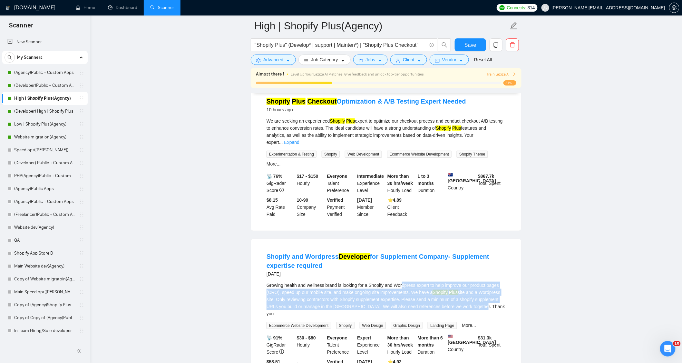
drag, startPoint x: 431, startPoint y: 277, endPoint x: 420, endPoint y: 279, distance: 10.6
click at [404, 281] on div "Growing health and wellness brand is looking for a Shopify and Wordpress expert…" at bounding box center [386, 298] width 239 height 35
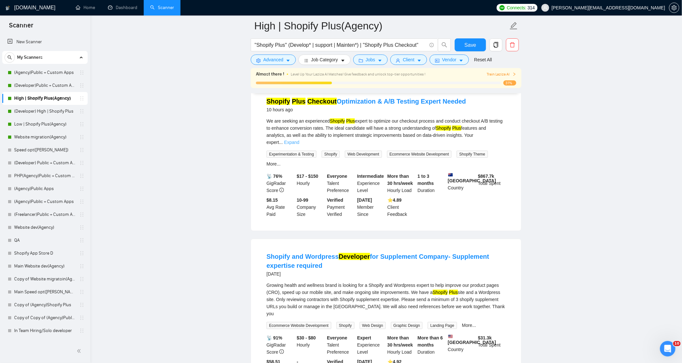
click at [299, 140] on link "Expand" at bounding box center [291, 142] width 15 height 5
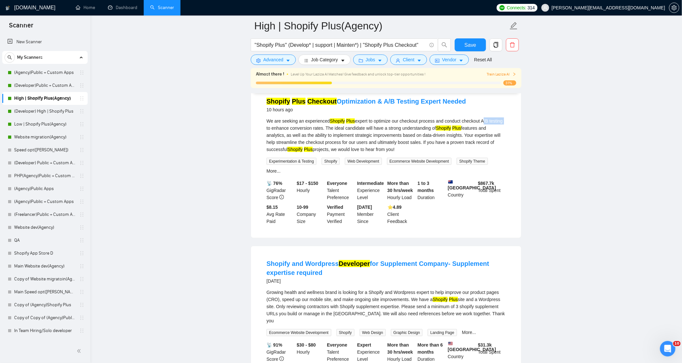
drag, startPoint x: 482, startPoint y: 119, endPoint x: 503, endPoint y: 123, distance: 22.1
click at [503, 123] on div "We are seeking an experienced Shopify Plus expert to optimize our checkout proc…" at bounding box center [386, 134] width 239 height 35
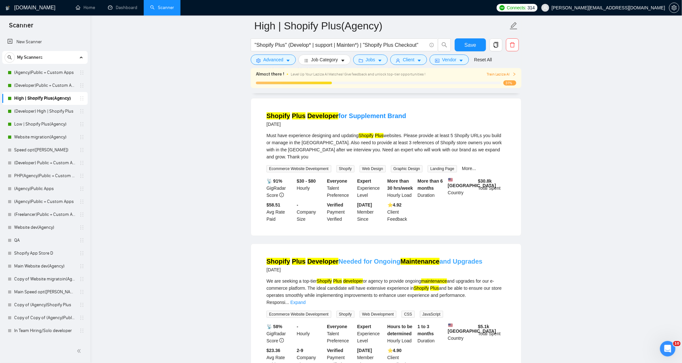
scroll to position [1895, 0]
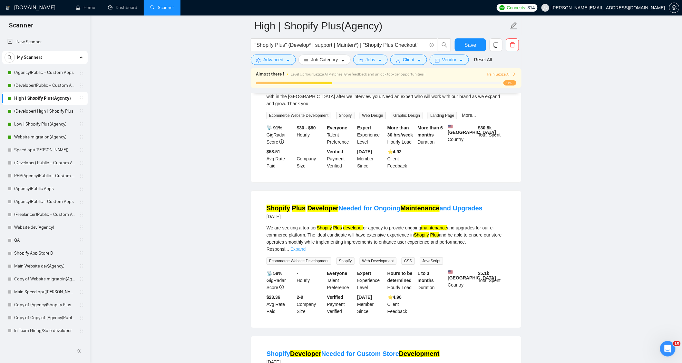
click at [306, 246] on link "Expand" at bounding box center [297, 248] width 15 height 5
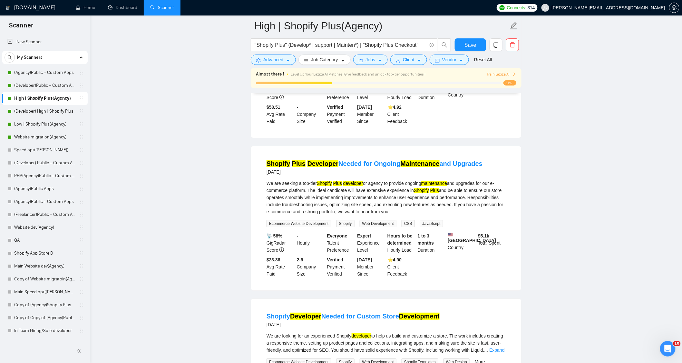
scroll to position [2038, 0]
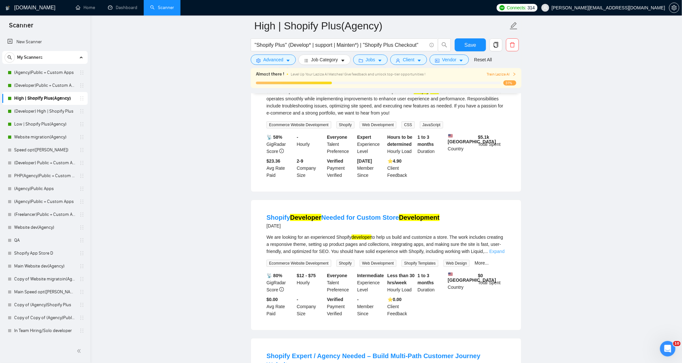
click at [493, 249] on link "Expand" at bounding box center [496, 251] width 15 height 5
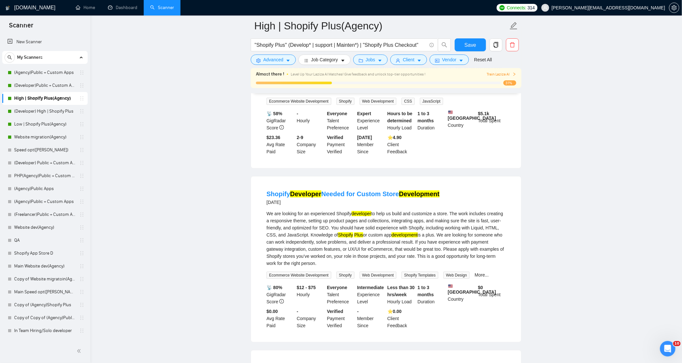
scroll to position [2074, 0]
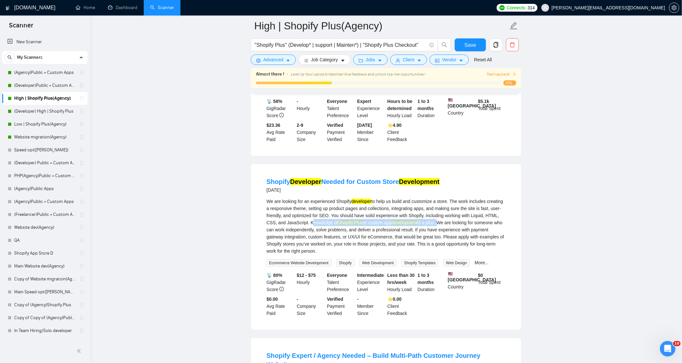
drag, startPoint x: 308, startPoint y: 190, endPoint x: 435, endPoint y: 191, distance: 127.6
click at [436, 198] on div "We are looking for an experienced Shopify developer to help us build and custom…" at bounding box center [386, 226] width 239 height 57
drag, startPoint x: 308, startPoint y: 189, endPoint x: 434, endPoint y: 190, distance: 127.0
click at [434, 198] on div "We are looking for an experienced Shopify developer to help us build and custom…" at bounding box center [386, 226] width 239 height 57
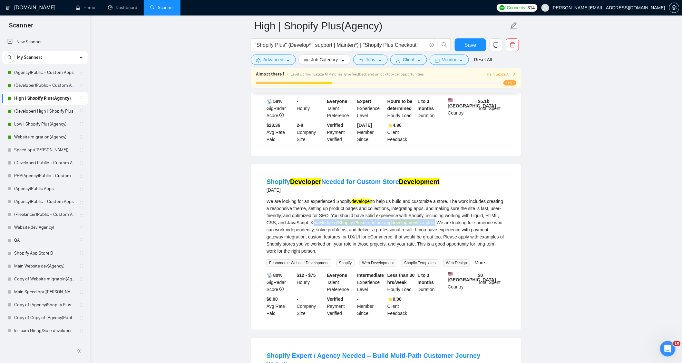
click at [433, 198] on div "We are looking for an experienced Shopify developer to help us build and custom…" at bounding box center [386, 226] width 239 height 57
drag, startPoint x: 306, startPoint y: 189, endPoint x: 367, endPoint y: 187, distance: 61.3
click at [367, 198] on div "We are looking for an experienced Shopify developer to help us build and custom…" at bounding box center [386, 226] width 239 height 57
drag, startPoint x: 405, startPoint y: 190, endPoint x: 401, endPoint y: 191, distance: 3.6
click at [401, 220] on mark "development" at bounding box center [405, 222] width 26 height 5
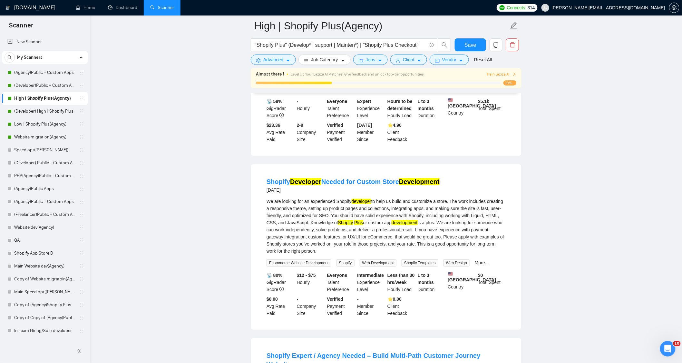
click at [443, 198] on div "We are looking for an experienced Shopify developer to help us build and custom…" at bounding box center [386, 226] width 239 height 57
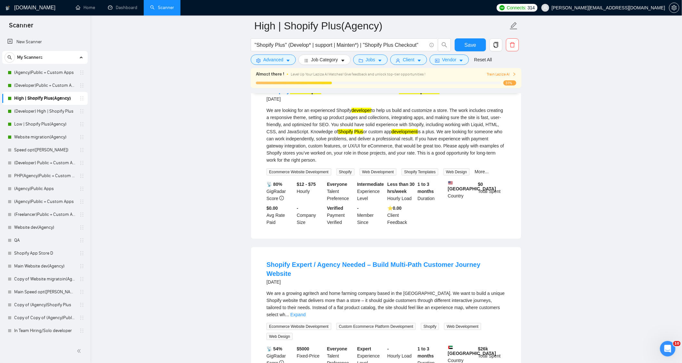
scroll to position [2182, 0]
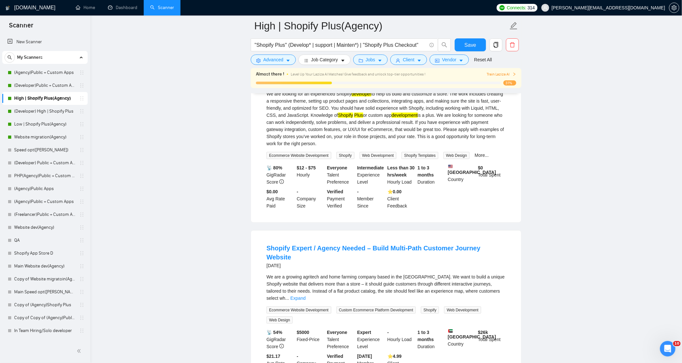
click at [507, 252] on li "Shopify Expert / Agency Needed – Build Multi-Path Customer Journey Website [DAT…" at bounding box center [386, 308] width 255 height 141
click at [506, 252] on li "Shopify Expert / Agency Needed – Build Multi-Path Customer Journey Website [DAT…" at bounding box center [386, 308] width 255 height 141
click at [306, 295] on link "Expand" at bounding box center [297, 297] width 15 height 5
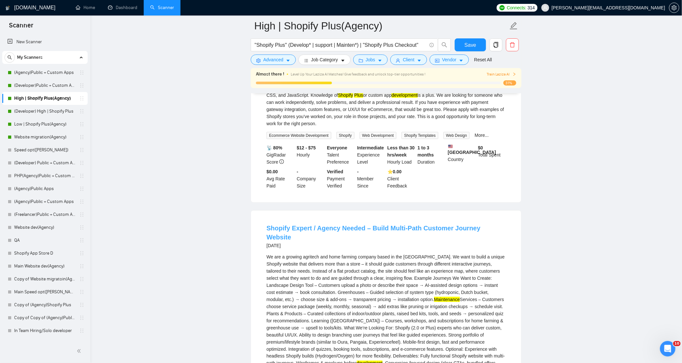
scroll to position [2253, 0]
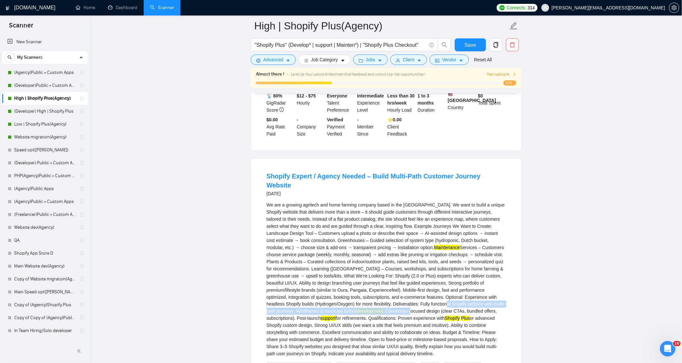
drag, startPoint x: 432, startPoint y: 271, endPoint x: 382, endPoint y: 271, distance: 50.0
click at [382, 271] on div "We are a growing agritech and home farming company based in the [GEOGRAPHIC_DAT…" at bounding box center [386, 279] width 239 height 156
click at [429, 278] on div "We are a growing agritech and home farming company based in the [GEOGRAPHIC_DAT…" at bounding box center [386, 279] width 239 height 156
drag, startPoint x: 386, startPoint y: 276, endPoint x: 424, endPoint y: 272, distance: 38.2
click at [424, 272] on div "We are a growing agritech and home farming company based in the [GEOGRAPHIC_DAT…" at bounding box center [386, 279] width 239 height 156
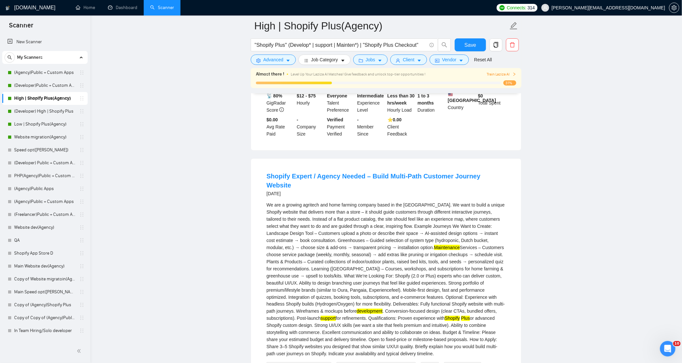
click at [432, 279] on div "We are a growing agritech and home farming company based in the [GEOGRAPHIC_DAT…" at bounding box center [386, 279] width 239 height 156
drag, startPoint x: 442, startPoint y: 275, endPoint x: 446, endPoint y: 273, distance: 5.0
click at [444, 274] on div "We are a growing agritech and home farming company based in the [GEOGRAPHIC_DAT…" at bounding box center [386, 279] width 239 height 156
drag, startPoint x: 457, startPoint y: 275, endPoint x: 486, endPoint y: 276, distance: 29.0
click at [483, 276] on div "We are a growing agritech and home farming company based in the [GEOGRAPHIC_DAT…" at bounding box center [386, 279] width 239 height 156
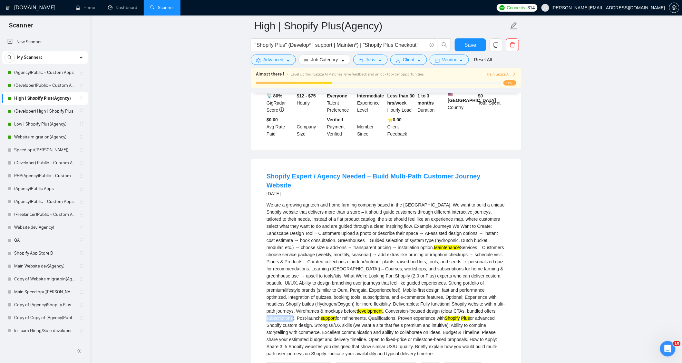
drag, startPoint x: 292, startPoint y: 283, endPoint x: 233, endPoint y: 281, distance: 59.0
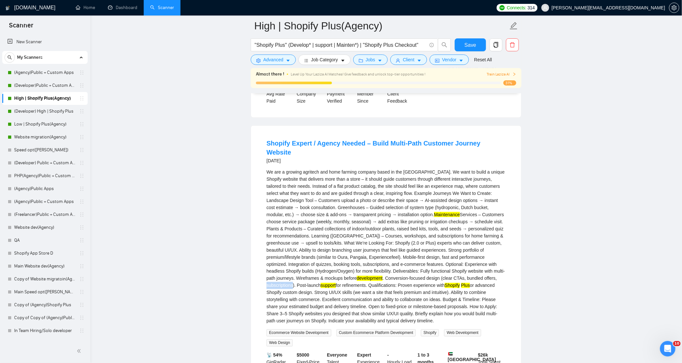
scroll to position [2325, 0]
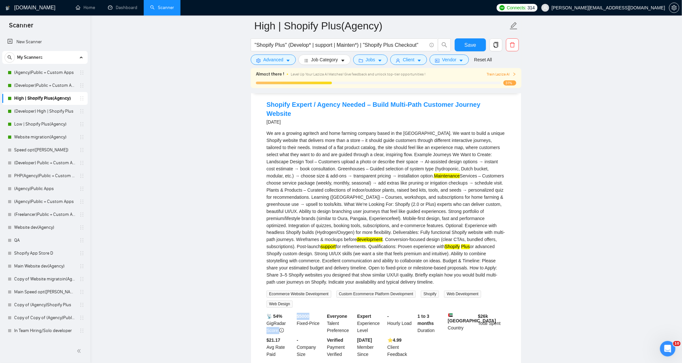
drag, startPoint x: 295, startPoint y: 283, endPoint x: 282, endPoint y: 285, distance: 13.0
click at [284, 313] on div "📡 54% GigRadar Score $ 5000 Fixed-Price Everyone Talent Preference Expert Exper…" at bounding box center [386, 335] width 242 height 45
click at [307, 313] on div "$ 5000 Fixed-Price" at bounding box center [311, 323] width 30 height 21
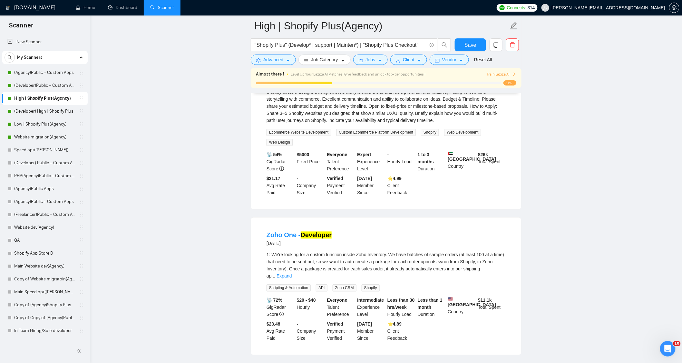
scroll to position [2540, 0]
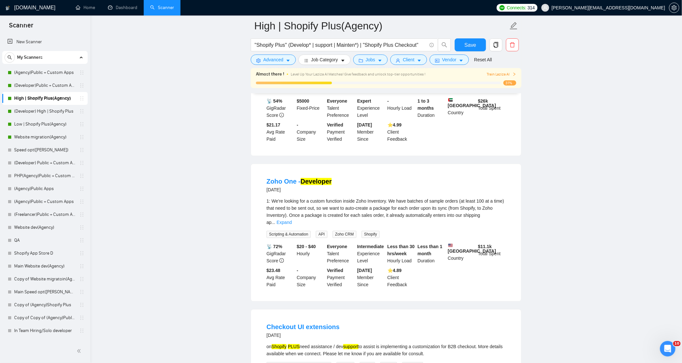
click at [292, 220] on link "Expand" at bounding box center [284, 222] width 15 height 5
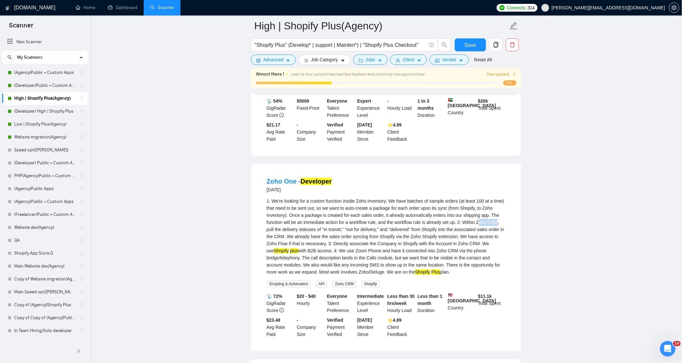
drag, startPoint x: 479, startPoint y: 191, endPoint x: 505, endPoint y: 197, distance: 26.7
click at [506, 192] on li "Zoho One - Developer [DATE] 1: We're looking for a custom function inside Zoho …" at bounding box center [386, 257] width 255 height 171
drag, startPoint x: 320, startPoint y: 210, endPoint x: 353, endPoint y: 211, distance: 32.9
click at [353, 211] on div "1: We're looking for a custom function inside Zoho Inventory. We have batches o…" at bounding box center [386, 237] width 239 height 78
click at [283, 57] on button "Advanced" at bounding box center [273, 59] width 45 height 10
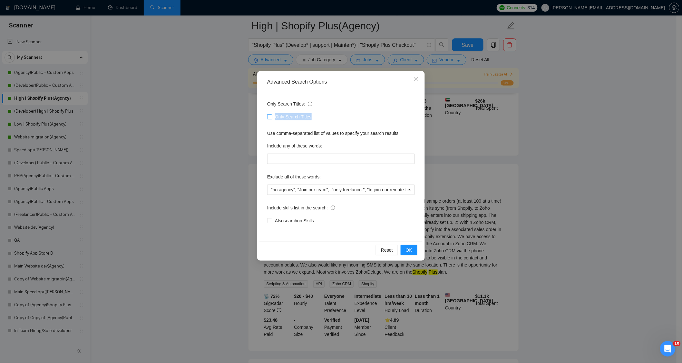
drag, startPoint x: 310, startPoint y: 117, endPoint x: 276, endPoint y: 118, distance: 33.9
click at [276, 118] on div "Only Search Titles" at bounding box center [341, 116] width 148 height 7
click at [418, 81] on span "Close" at bounding box center [415, 79] width 17 height 17
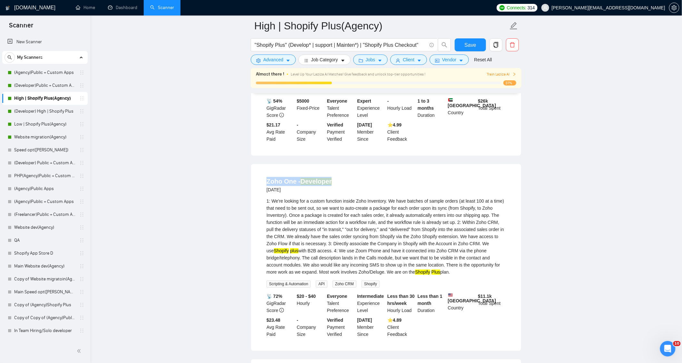
drag, startPoint x: 337, startPoint y: 149, endPoint x: 238, endPoint y: 143, distance: 99.8
click at [380, 177] on div "Zoho One - Developer [DATE]" at bounding box center [386, 185] width 239 height 17
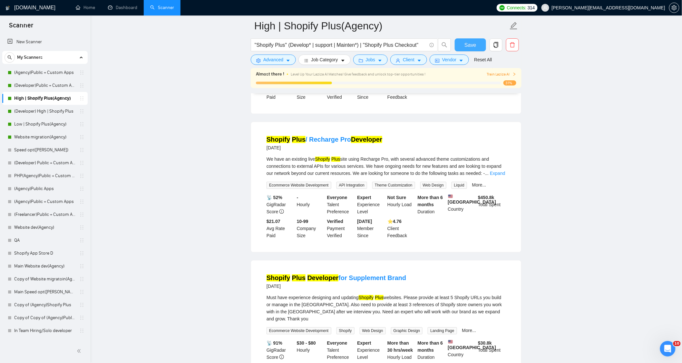
click at [470, 44] on span "Save" at bounding box center [470, 45] width 12 height 8
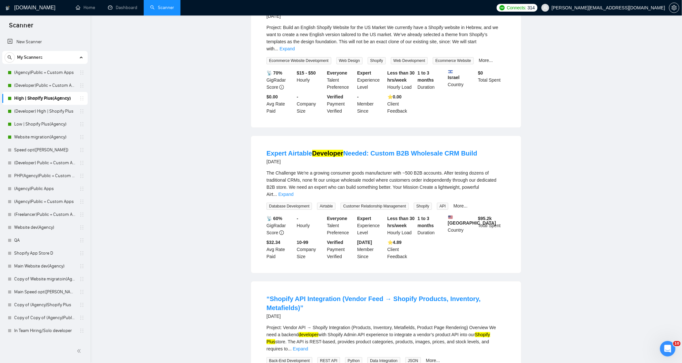
scroll to position [0, 0]
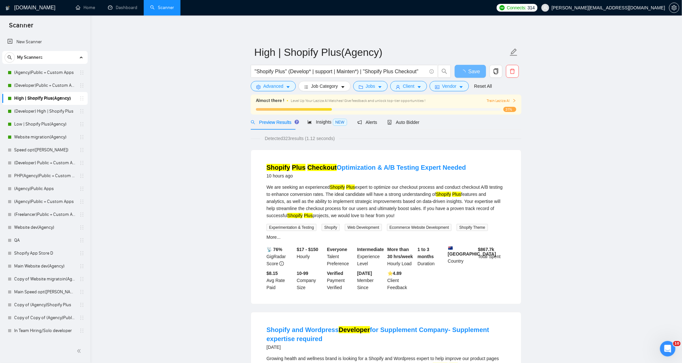
click at [396, 128] on div "Auto Bidder" at bounding box center [403, 121] width 32 height 15
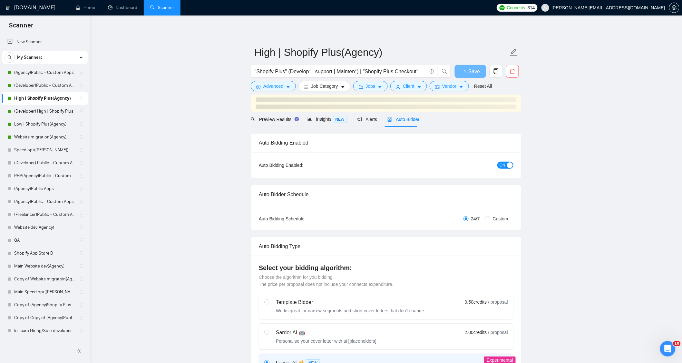
click at [405, 121] on span "Auto Bidder" at bounding box center [403, 119] width 32 height 5
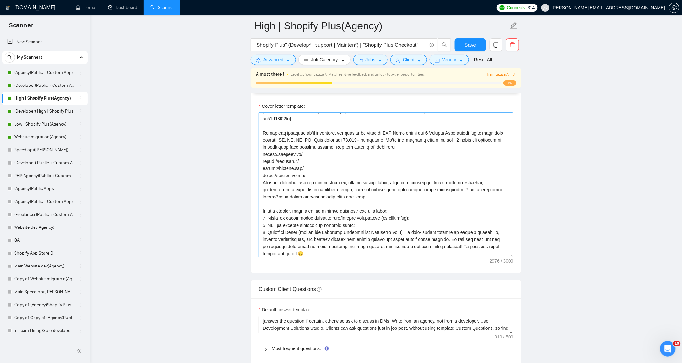
scroll to position [72, 0]
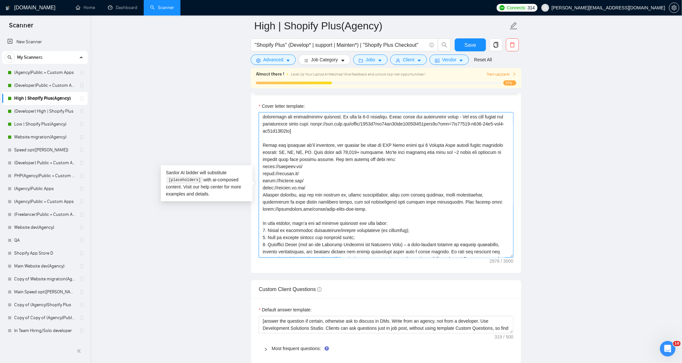
drag, startPoint x: 264, startPoint y: 147, endPoint x: 420, endPoint y: 210, distance: 168.3
click at [420, 210] on textarea "Cover letter template:" at bounding box center [386, 184] width 255 height 145
click at [588, 261] on main "High | Shopify Plus(Agency) "Shopify Plus" (Develop* | support | Mainten*) | "S…" at bounding box center [386, 235] width 571 height 1923
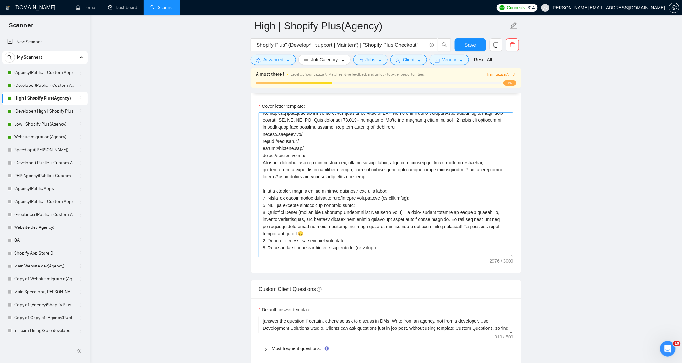
scroll to position [70, 0]
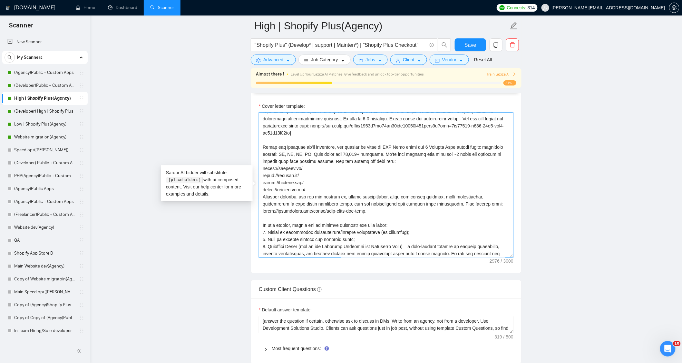
drag, startPoint x: 263, startPoint y: 150, endPoint x: 399, endPoint y: 216, distance: 151.1
click at [399, 216] on textarea "Cover letter template:" at bounding box center [386, 184] width 255 height 145
drag, startPoint x: 338, startPoint y: 150, endPoint x: 403, endPoint y: 148, distance: 65.4
click at [403, 148] on textarea "Cover letter template:" at bounding box center [386, 184] width 255 height 145
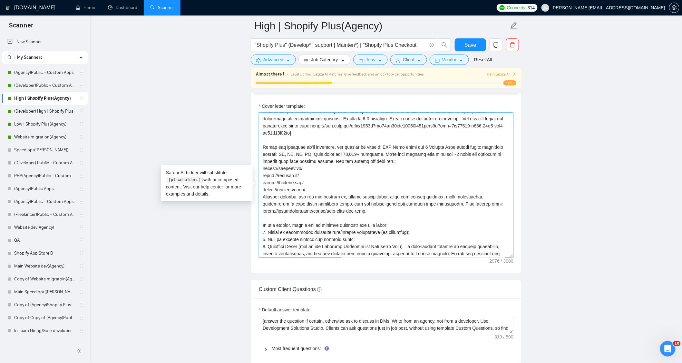
click at [399, 169] on textarea "Cover letter template:" at bounding box center [386, 184] width 255 height 145
drag, startPoint x: 335, startPoint y: 150, endPoint x: 257, endPoint y: 152, distance: 77.7
click at [257, 151] on div "Cover letter template:" at bounding box center [386, 184] width 270 height 178
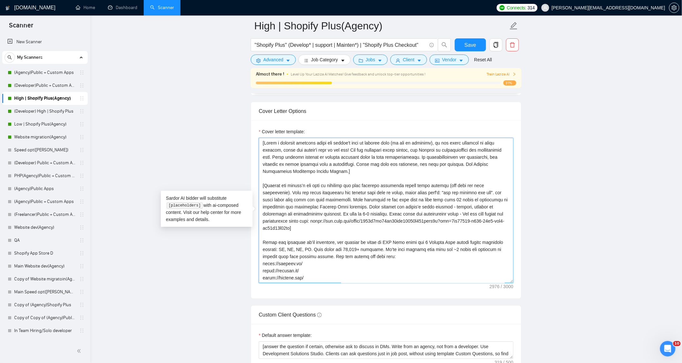
scroll to position [716, 0]
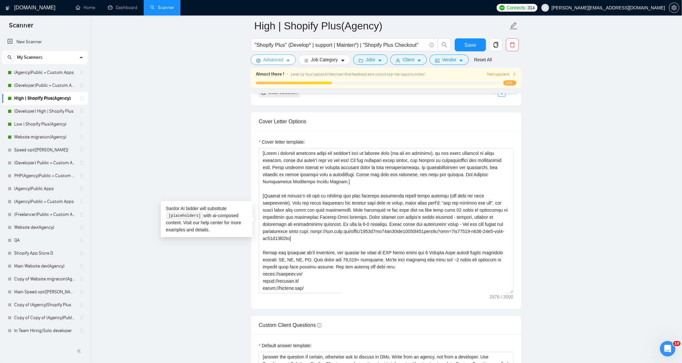
click at [269, 54] on button "Advanced" at bounding box center [273, 59] width 45 height 10
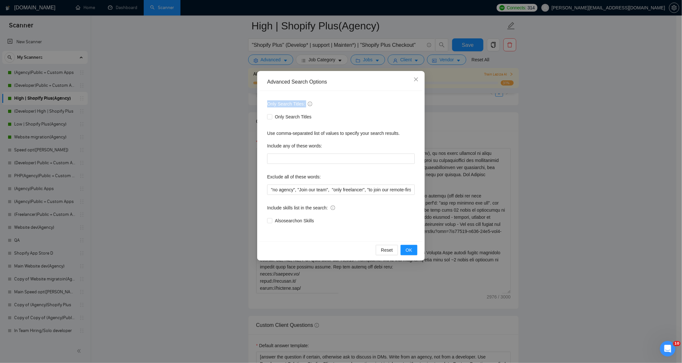
drag, startPoint x: 180, startPoint y: 111, endPoint x: 244, endPoint y: 68, distance: 77.6
click at [181, 109] on div "Advanced Search Options Only Search Titles: Only Search Titles Use comma-separa…" at bounding box center [341, 181] width 682 height 363
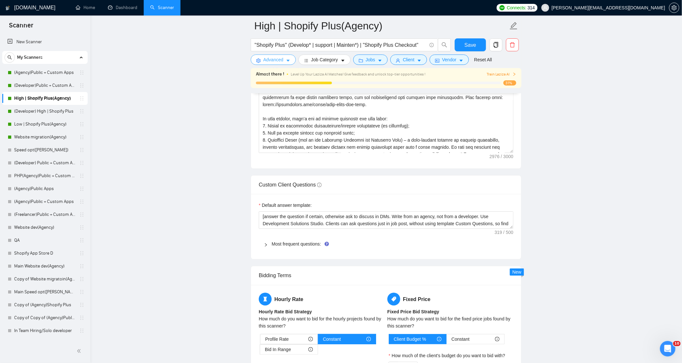
scroll to position [859, 0]
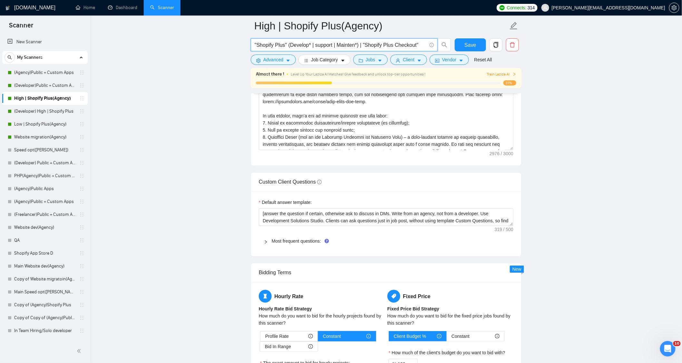
drag, startPoint x: 269, startPoint y: 45, endPoint x: 416, endPoint y: 50, distance: 147.7
click at [418, 45] on input ""Shopify Plus" (Develop* | support | Mainten*) | "Shopify Plus Checkout"" at bounding box center [341, 45] width 172 height 8
click at [305, 42] on input ""Shopify Plus" (Develop* | support | Mainten*) | "Shopify Plus Checkout"" at bounding box center [341, 45] width 172 height 8
drag, startPoint x: 230, startPoint y: 192, endPoint x: 411, endPoint y: 188, distance: 180.9
click at [414, 186] on main "High | Shopify Plus(Agency) "Shopify Plus" (Develop* | support | Mainten*) | "S…" at bounding box center [386, 127] width 571 height 1923
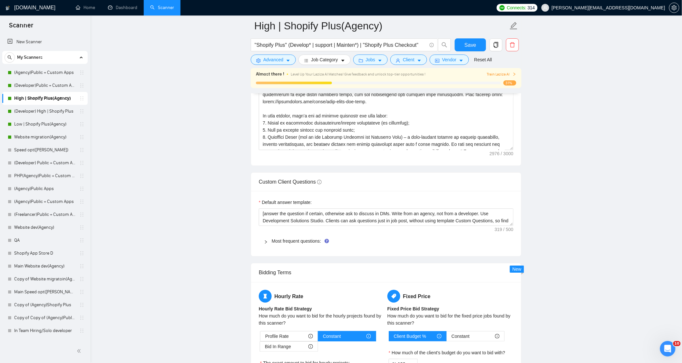
click at [363, 191] on div "Custom Client Questions" at bounding box center [386, 181] width 255 height 18
drag, startPoint x: 256, startPoint y: 46, endPoint x: 288, endPoint y: 47, distance: 31.9
click at [289, 47] on input ""Shopify Plus" (Develop* | support | Mainten*) | "Shopify Plus Checkout"" at bounding box center [341, 45] width 172 height 8
click at [306, 43] on input ""Shopify Plus" (Develop* | support | Mainten*) | "Shopify Plus Checkout"" at bounding box center [341, 45] width 172 height 8
drag, startPoint x: 289, startPoint y: 45, endPoint x: 310, endPoint y: 45, distance: 21.0
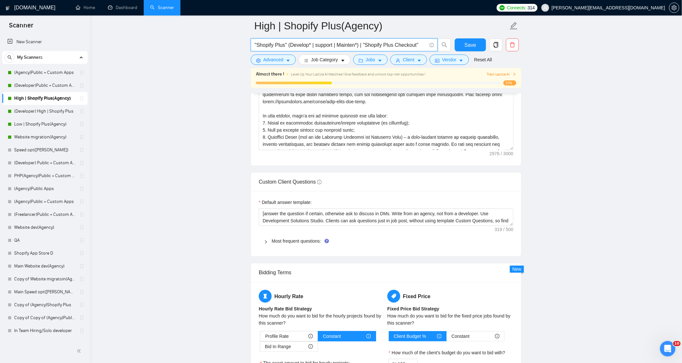
click at [310, 45] on input ""Shopify Plus" (Develop* | support | Mainten*) | "Shopify Plus Checkout"" at bounding box center [341, 45] width 172 height 8
click at [331, 47] on input ""Shopify Plus" (Develop* | support | Mainten*) | "Shopify Plus Checkout"" at bounding box center [341, 45] width 172 height 8
click at [332, 46] on input ""Shopify Plus" (Develop* | support | Mainten*) | "Shopify Plus Checkout"" at bounding box center [341, 45] width 172 height 8
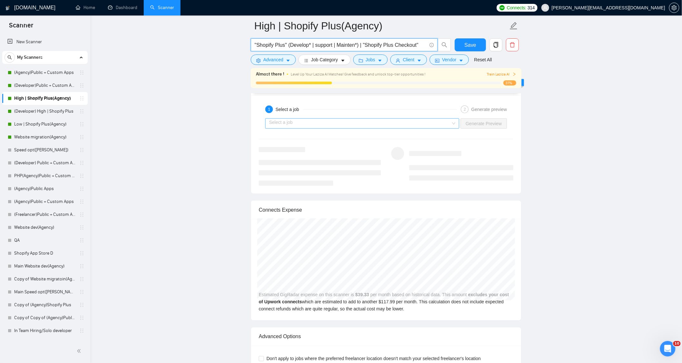
scroll to position [1253, 0]
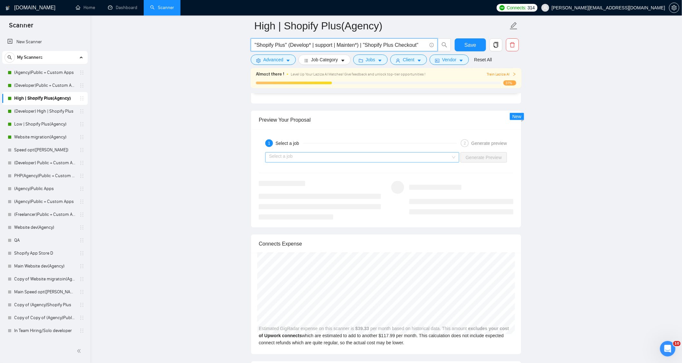
click at [443, 156] on div "Select a job" at bounding box center [362, 157] width 194 height 10
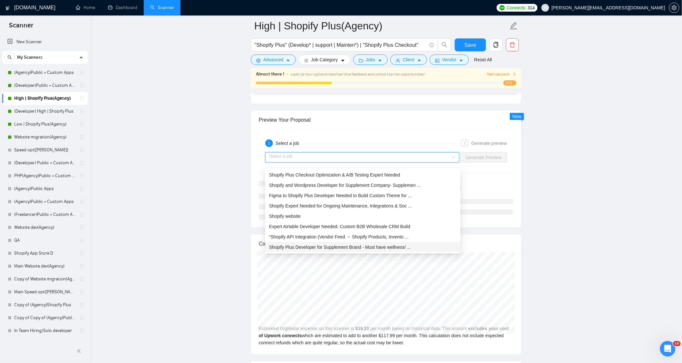
click at [336, 248] on span "Shopify Plus Developer for Supplement Brand - Must have wellness/ ..." at bounding box center [340, 246] width 142 height 5
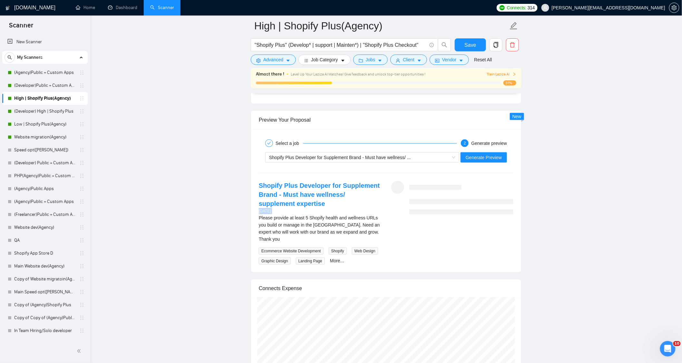
drag, startPoint x: 259, startPoint y: 223, endPoint x: 360, endPoint y: 211, distance: 102.3
click at [360, 211] on div "Shopify Plus Developer for Supplement Brand - Must have wellness/ supplement ex…" at bounding box center [320, 222] width 132 height 83
click at [367, 233] on div "Please provide at least 5 Shopify health and wellness URLs you build or manage …" at bounding box center [320, 228] width 122 height 28
drag, startPoint x: 375, startPoint y: 218, endPoint x: 300, endPoint y: 226, distance: 75.8
click at [300, 226] on div "Shopify Plus Developer for Supplement Brand - Must have wellness/ supplement ex…" at bounding box center [320, 222] width 132 height 83
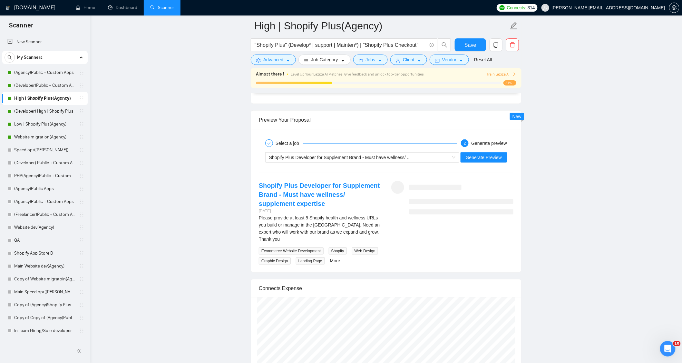
click at [308, 234] on div "Please provide at least 5 Shopify health and wellness URLs you build or manage …" at bounding box center [320, 228] width 122 height 28
drag, startPoint x: 321, startPoint y: 230, endPoint x: 307, endPoint y: 230, distance: 14.2
click at [307, 230] on div "Please provide at least 5 Shopify health and wellness URLs you build or manage …" at bounding box center [320, 228] width 122 height 28
click at [374, 224] on div "Please provide at least 5 Shopify health and wellness URLs you build or manage …" at bounding box center [320, 228] width 122 height 28
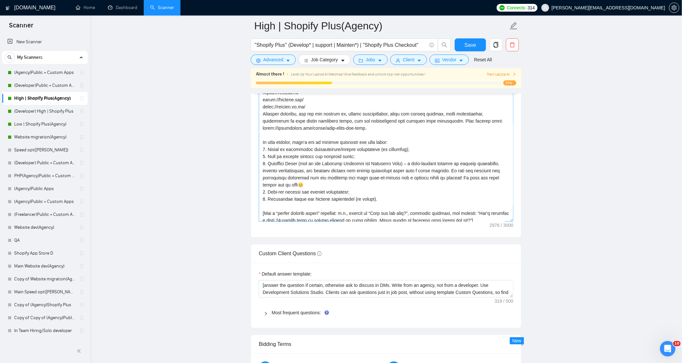
scroll to position [70, 0]
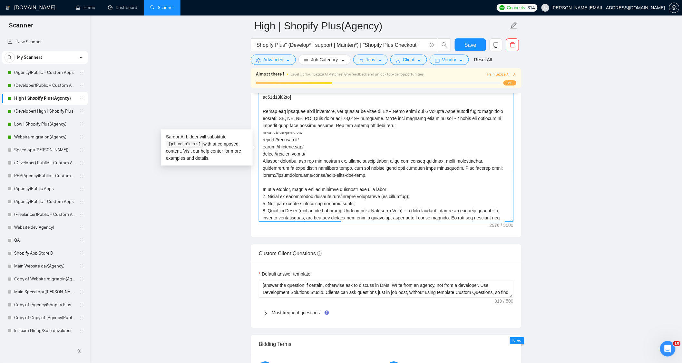
drag, startPoint x: 373, startPoint y: 179, endPoint x: 260, endPoint y: 180, distance: 113.5
click at [260, 180] on textarea "Cover letter template:" at bounding box center [386, 148] width 255 height 145
click at [402, 185] on textarea "Cover letter template:" at bounding box center [386, 148] width 255 height 145
click at [384, 179] on textarea "Cover letter template:" at bounding box center [386, 148] width 255 height 145
drag, startPoint x: 376, startPoint y: 177, endPoint x: 372, endPoint y: 177, distance: 3.3
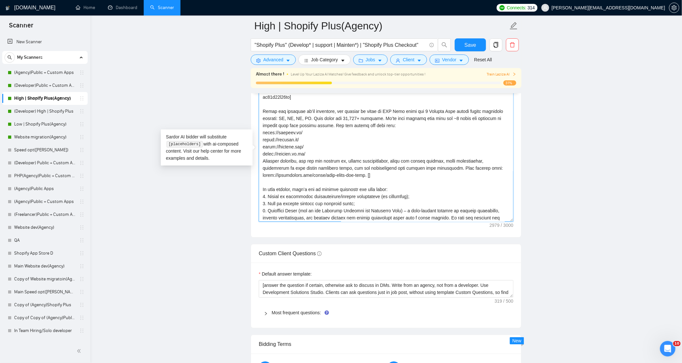
click at [372, 177] on textarea "Cover letter template:" at bounding box center [386, 148] width 255 height 145
type textarea "[Lorem i dolorsit ametcons adipi eli seddoe't inci ut laboree dolo (ma ali en a…"
click at [267, 64] on button "Advanced" at bounding box center [273, 59] width 45 height 10
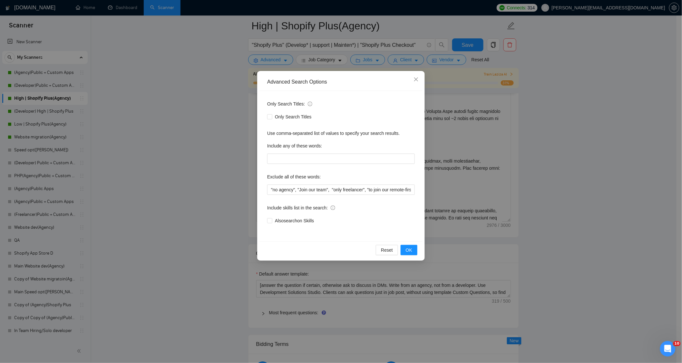
click at [365, 115] on div "Only Search Titles" at bounding box center [341, 116] width 148 height 7
click at [482, 134] on div "Advanced Search Options Only Search Titles: Only Search Titles Use comma-separa…" at bounding box center [341, 181] width 682 height 363
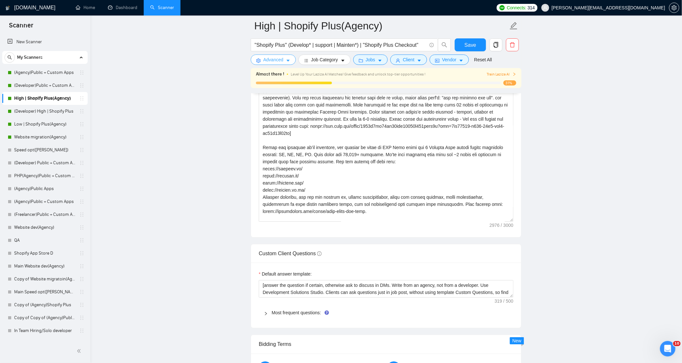
scroll to position [72, 0]
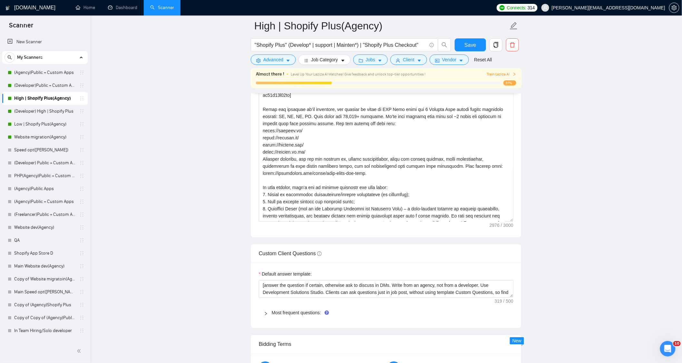
drag, startPoint x: 488, startPoint y: 229, endPoint x: 511, endPoint y: 229, distance: 23.2
click at [511, 232] on div "Cover letter template:" at bounding box center [386, 148] width 270 height 178
click at [499, 229] on div "Cover letter template:" at bounding box center [386, 148] width 270 height 178
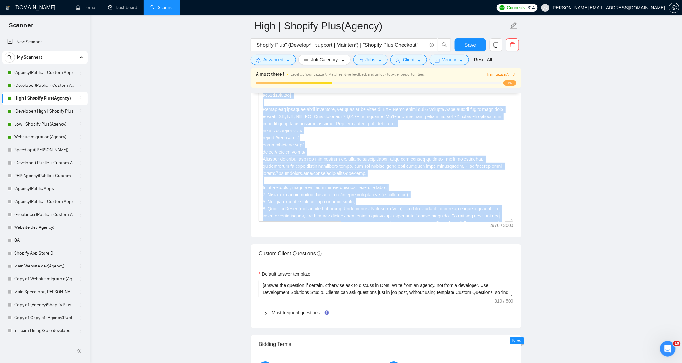
click at [499, 229] on div "Cover letter template:" at bounding box center [386, 148] width 270 height 178
click at [497, 229] on div "Cover letter template:" at bounding box center [386, 148] width 270 height 178
click at [510, 233] on div "Cover letter template:" at bounding box center [386, 148] width 270 height 178
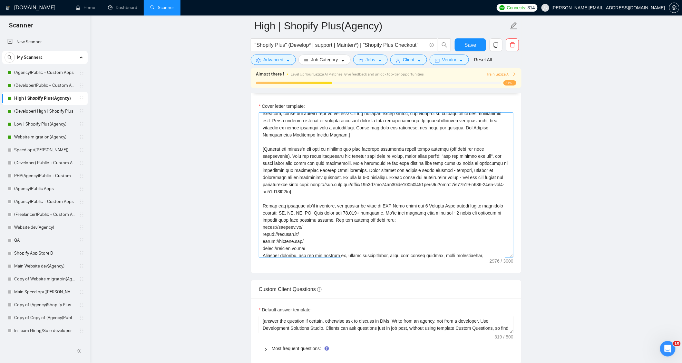
scroll to position [0, 0]
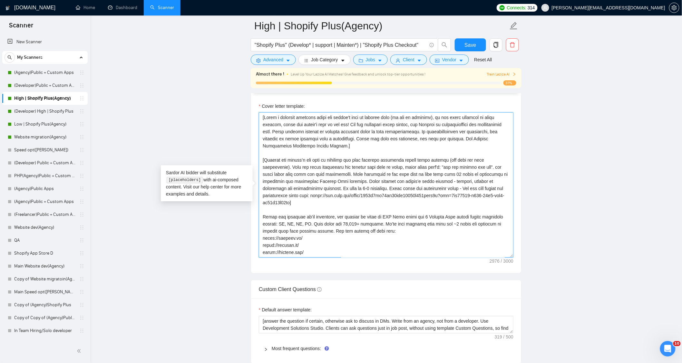
drag, startPoint x: 262, startPoint y: 121, endPoint x: 369, endPoint y: 210, distance: 138.9
click at [369, 210] on textarea "Cover letter template:" at bounding box center [386, 184] width 255 height 145
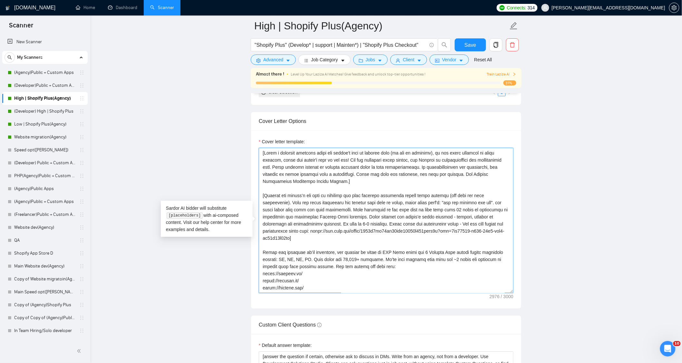
scroll to position [716, 0]
click at [565, 249] on main "High | Shopify Plus(Agency) "Shopify Plus" (Develop* | support | Mainten*) | "S…" at bounding box center [386, 294] width 571 height 1968
drag, startPoint x: 309, startPoint y: 179, endPoint x: 262, endPoint y: 156, distance: 52.9
click at [259, 156] on textarea "Cover letter template:" at bounding box center [386, 220] width 255 height 145
click at [339, 163] on textarea "Cover letter template:" at bounding box center [386, 220] width 255 height 145
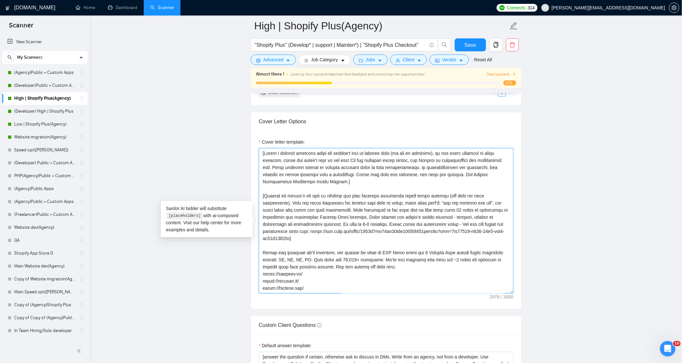
drag, startPoint x: 347, startPoint y: 163, endPoint x: 265, endPoint y: 156, distance: 82.2
click at [261, 156] on textarea "Cover letter template:" at bounding box center [386, 220] width 255 height 145
click at [352, 188] on textarea "Cover letter template:" at bounding box center [386, 220] width 255 height 145
drag, startPoint x: 340, startPoint y: 186, endPoint x: 347, endPoint y: 166, distance: 21.4
click at [347, 166] on textarea "Cover letter template:" at bounding box center [386, 220] width 255 height 145
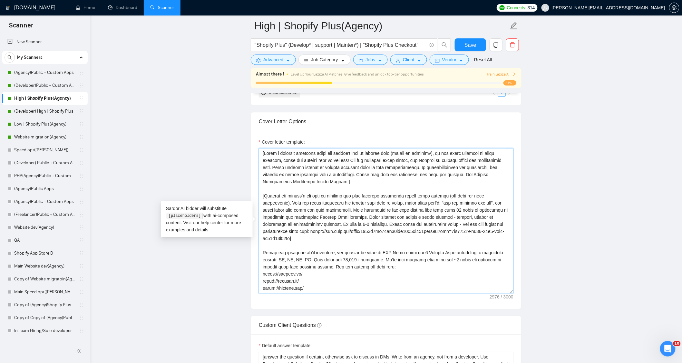
click at [367, 184] on textarea "Cover letter template:" at bounding box center [386, 220] width 255 height 145
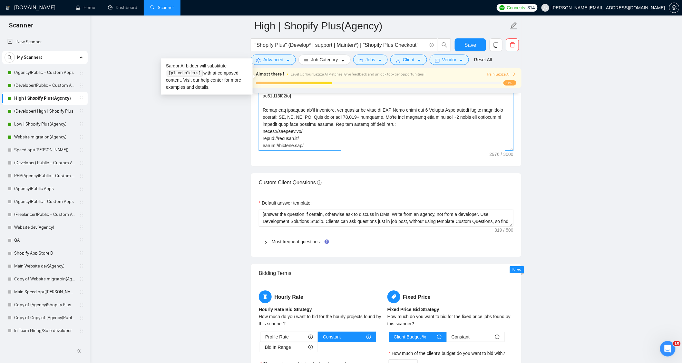
scroll to position [859, 0]
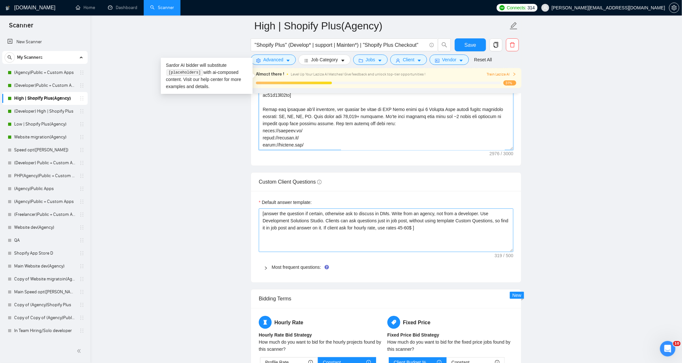
drag, startPoint x: 510, startPoint y: 227, endPoint x: 497, endPoint y: 275, distance: 49.1
click at [497, 252] on textarea "[answer the question if certain, otherwise ask to discuss in DMs. Write from an…" at bounding box center [386, 230] width 255 height 44
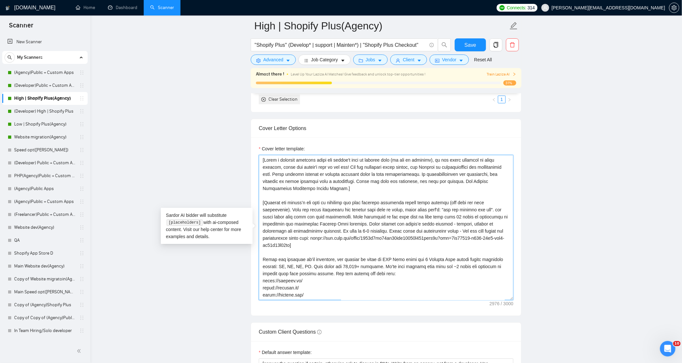
scroll to position [680, 0]
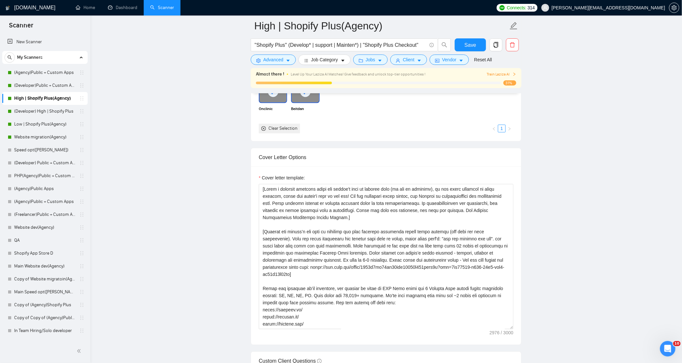
drag, startPoint x: 514, startPoint y: 339, endPoint x: 486, endPoint y: 336, distance: 28.2
click at [486, 336] on div "Cover letter template:" at bounding box center [386, 255] width 270 height 178
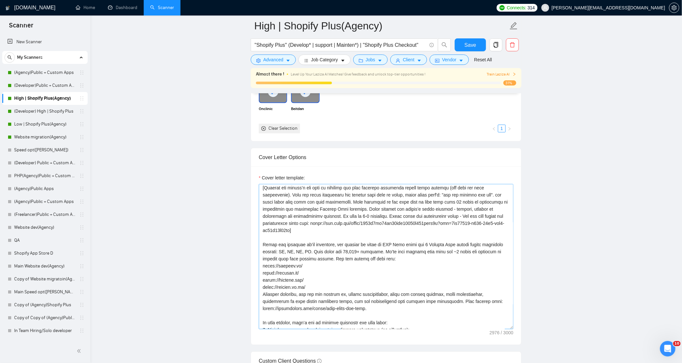
scroll to position [34, 0]
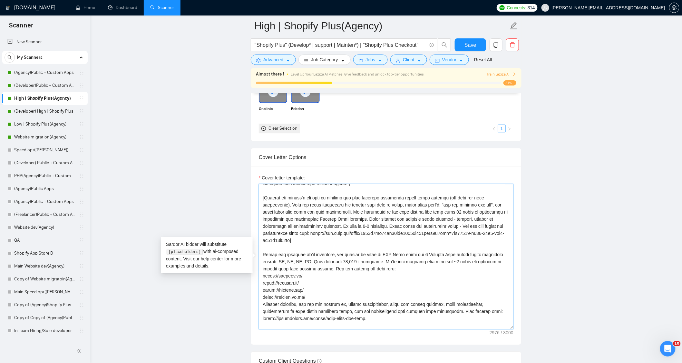
drag, startPoint x: 348, startPoint y: 230, endPoint x: 385, endPoint y: 228, distance: 37.2
click at [385, 228] on textarea "Cover letter template:" at bounding box center [386, 256] width 255 height 145
click at [339, 252] on textarea "Cover letter template:" at bounding box center [386, 256] width 255 height 145
drag, startPoint x: 263, startPoint y: 200, endPoint x: 319, endPoint y: 243, distance: 70.1
click at [319, 243] on textarea "Cover letter template:" at bounding box center [386, 256] width 255 height 145
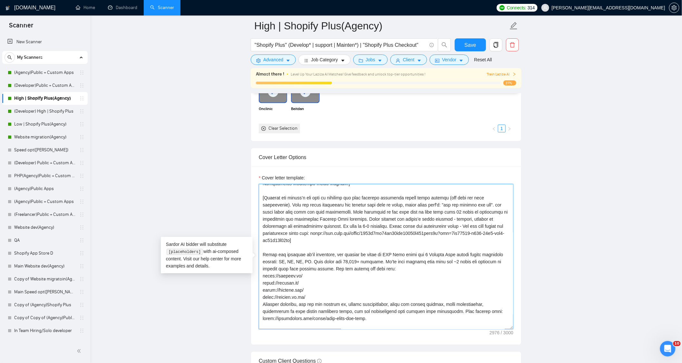
click at [402, 249] on textarea "Cover letter template:" at bounding box center [386, 256] width 255 height 145
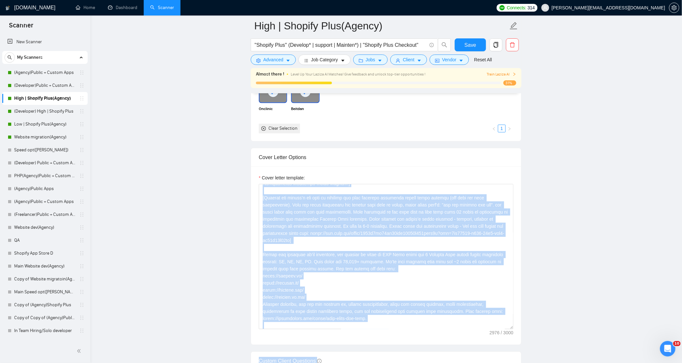
drag, startPoint x: 197, startPoint y: 252, endPoint x: 180, endPoint y: 247, distance: 17.8
click at [328, 238] on textarea "Cover letter template:" at bounding box center [386, 256] width 255 height 145
drag, startPoint x: 171, startPoint y: 252, endPoint x: 200, endPoint y: 251, distance: 29.0
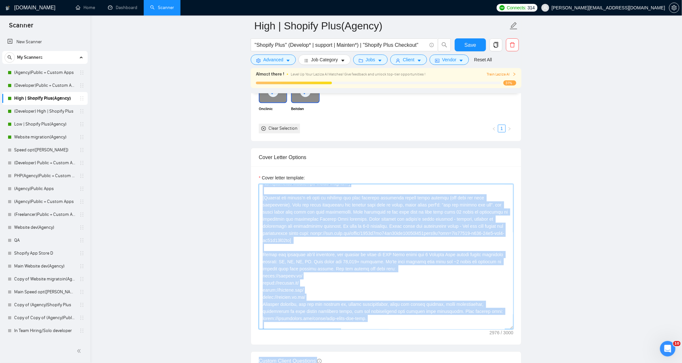
click at [340, 238] on textarea "Cover letter template:" at bounding box center [386, 256] width 255 height 145
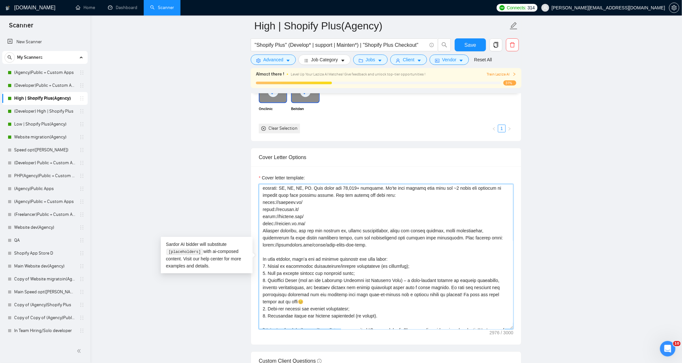
scroll to position [141, 0]
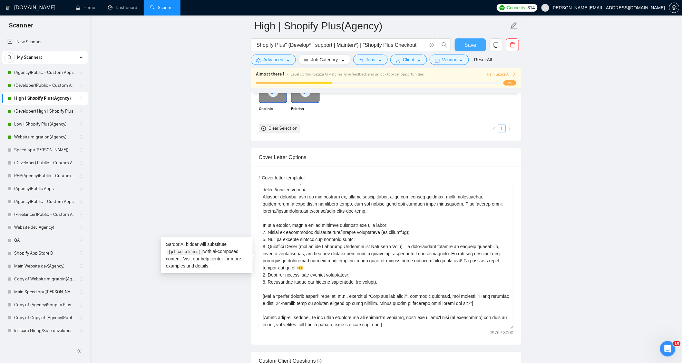
click at [468, 43] on span "Save" at bounding box center [470, 45] width 12 height 8
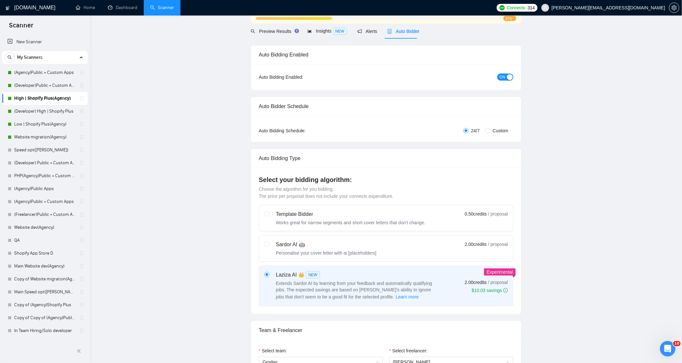
scroll to position [0, 0]
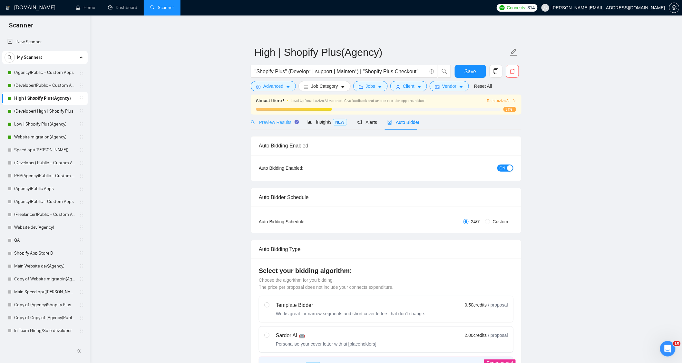
click at [285, 126] on div "Preview Results" at bounding box center [274, 121] width 46 height 15
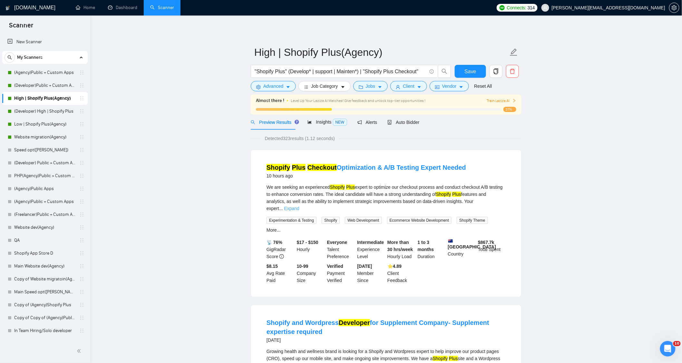
click at [299, 206] on link "Expand" at bounding box center [291, 208] width 15 height 5
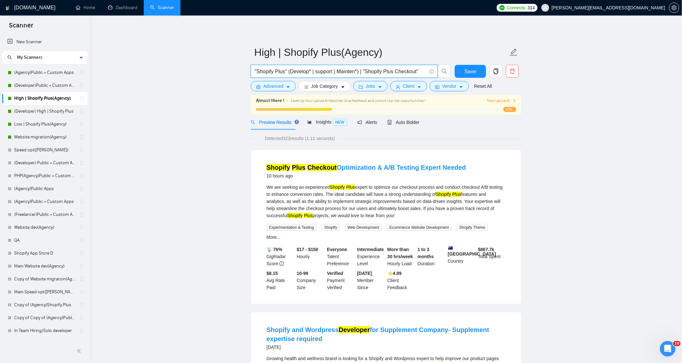
drag, startPoint x: 309, startPoint y: 71, endPoint x: 288, endPoint y: 70, distance: 21.0
click at [288, 70] on input ""Shopify Plus" (Develop* | support | Mainten*) | "Shopify Plus Checkout"" at bounding box center [341, 71] width 172 height 8
click at [485, 164] on div "Shopify Plus Checkout Optimization & A/B Testing Expert Needed 10 hours ago" at bounding box center [386, 171] width 239 height 17
click at [332, 71] on input ""Shopify Plus" (Develop* | support | Mainten*) | "Shopify Plus Checkout"" at bounding box center [341, 71] width 172 height 8
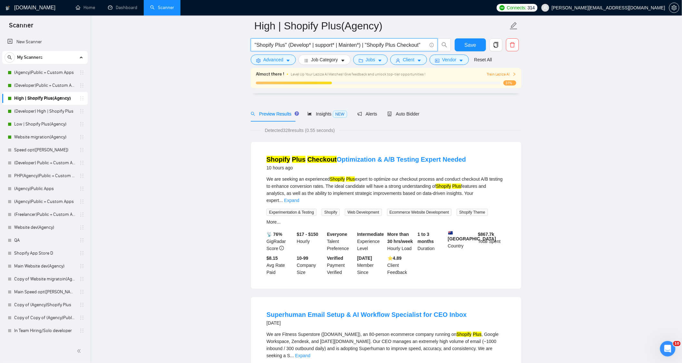
scroll to position [72, 0]
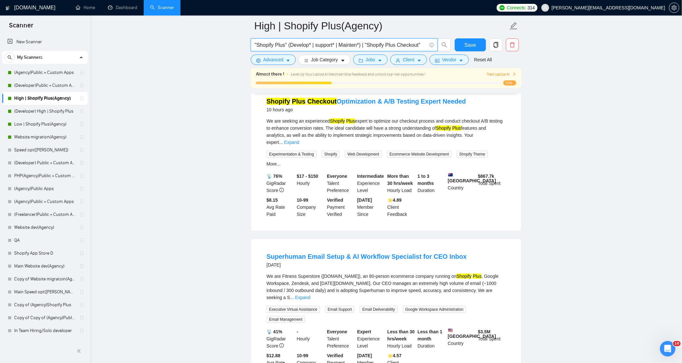
type input ""Shopify Plus" (Develop* | support* | Mainten*) | "Shopify Plus Checkout""
drag, startPoint x: 475, startPoint y: 239, endPoint x: 231, endPoint y: 233, distance: 244.4
click at [310, 295] on link "Expand" at bounding box center [302, 297] width 15 height 5
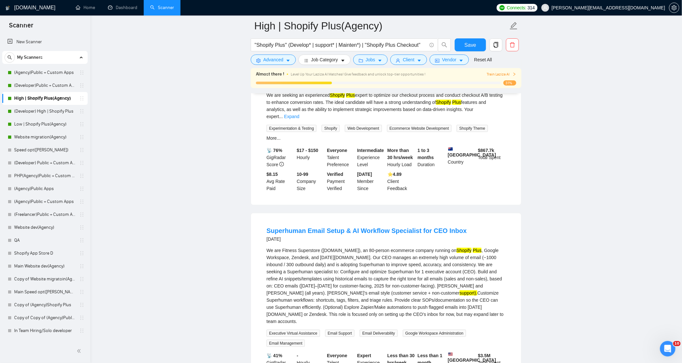
scroll to position [107, 0]
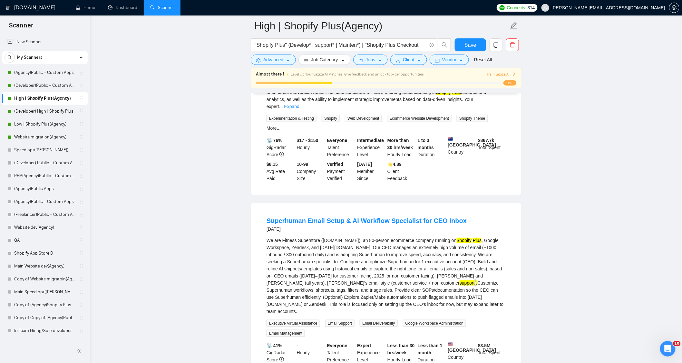
click at [460, 280] on mark "support)." at bounding box center [469, 282] width 18 height 5
click at [509, 277] on li "Superhuman Email Setup & AI Workflow Specialist for CEO Inbox [DATE] We are Fit…" at bounding box center [386, 301] width 255 height 181
drag, startPoint x: 453, startPoint y: 238, endPoint x: 491, endPoint y: 235, distance: 38.8
click at [491, 237] on div "We are Fitness Superstore ([DOMAIN_NAME]), an 80-person ecommerce company runni…" at bounding box center [386, 276] width 239 height 78
click at [293, 248] on div "We are Fitness Superstore ([DOMAIN_NAME]), an 80-person ecommerce company runni…" at bounding box center [386, 276] width 239 height 78
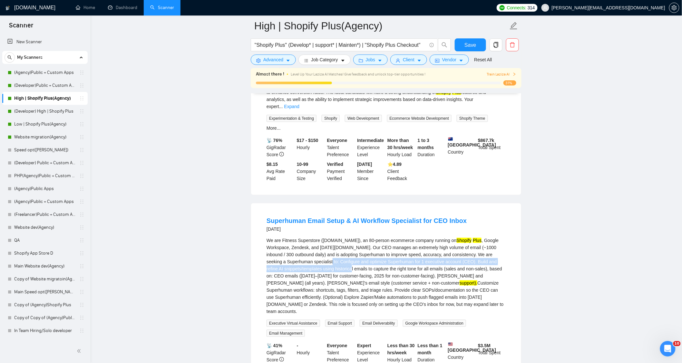
drag, startPoint x: 329, startPoint y: 245, endPoint x: 351, endPoint y: 250, distance: 23.1
click at [351, 250] on div "We are Fitness Superstore ([DOMAIN_NAME]), an 80-person ecommerce company runni…" at bounding box center [386, 276] width 239 height 78
click at [450, 254] on div "We are Fitness Superstore ([DOMAIN_NAME]), an 80-person ecommerce company runni…" at bounding box center [386, 276] width 239 height 78
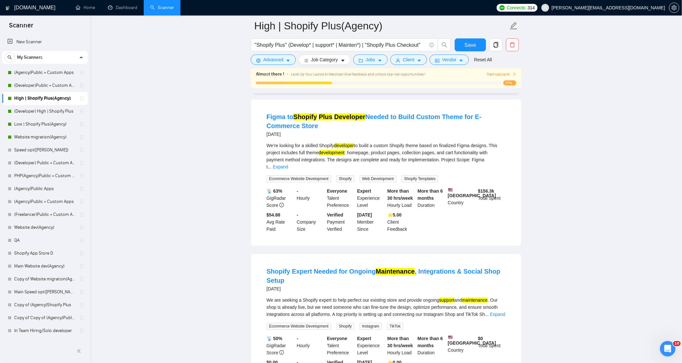
scroll to position [573, 0]
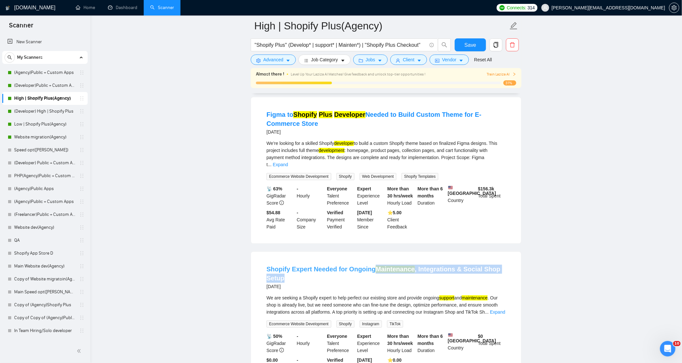
drag, startPoint x: 374, startPoint y: 249, endPoint x: 376, endPoint y: 246, distance: 4.3
click at [376, 264] on h4 "Shopify Expert Needed for Ongoing Maintenance , Integrations & Social Shop Setup" at bounding box center [386, 273] width 239 height 18
click at [382, 282] on div "[DATE]" at bounding box center [386, 286] width 239 height 8
click at [500, 309] on link "Expand" at bounding box center [497, 311] width 15 height 5
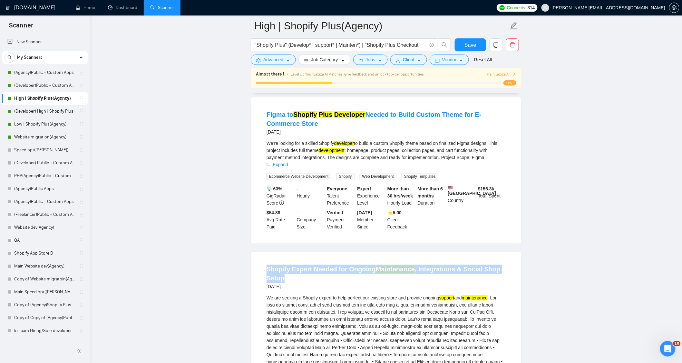
drag, startPoint x: 256, startPoint y: 243, endPoint x: 488, endPoint y: 253, distance: 232.0
click at [488, 253] on div "Shopify Expert Needed for Ongoing Maintenance , Integrations & Social Shop Setu…" at bounding box center [386, 366] width 270 height 231
click at [384, 264] on h4 "Shopify Expert Needed for Ongoing Maintenance , Integrations & Social Shop Setup" at bounding box center [386, 273] width 239 height 18
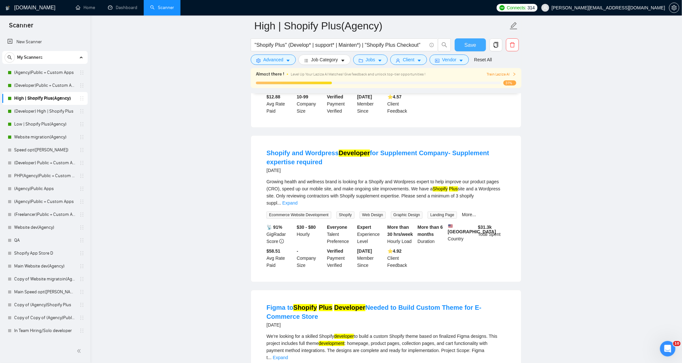
scroll to position [322, 0]
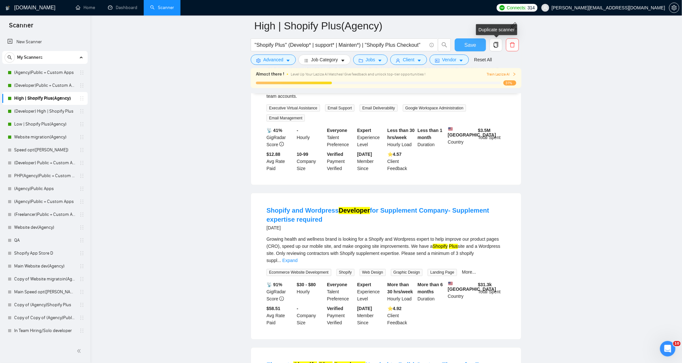
click at [469, 47] on span "Save" at bounding box center [470, 45] width 12 height 8
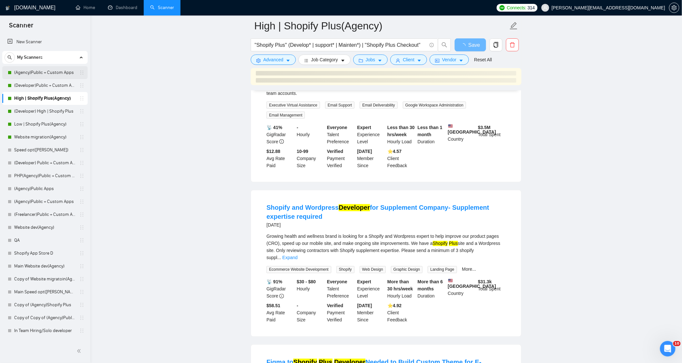
click at [41, 76] on link "(Agency)Public + Custom Apps" at bounding box center [44, 72] width 61 height 13
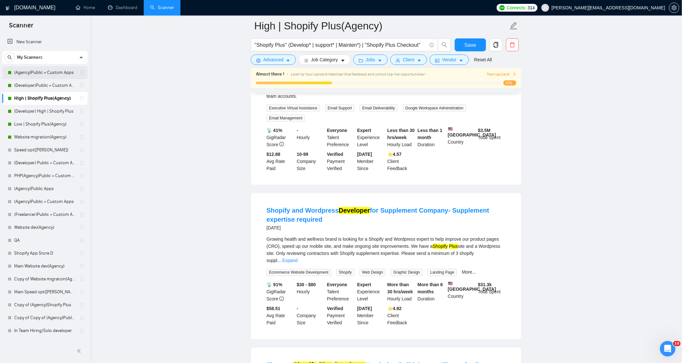
click at [37, 71] on link "(Agency)Public + Custom Apps" at bounding box center [44, 72] width 61 height 13
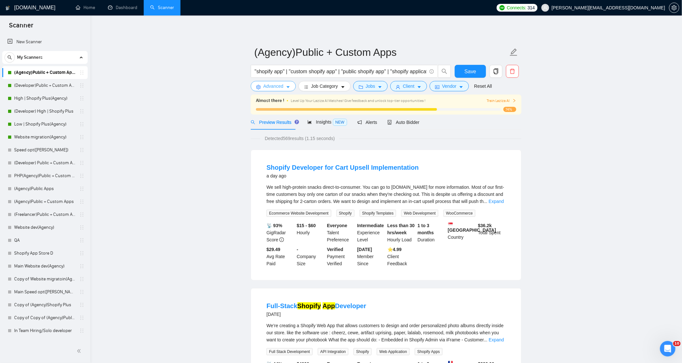
click at [267, 86] on span "Advanced" at bounding box center [273, 86] width 20 height 7
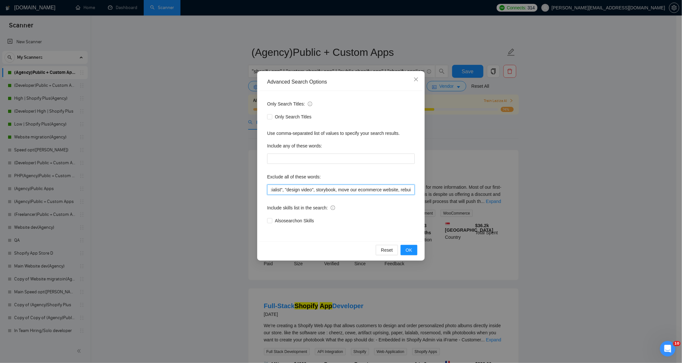
scroll to position [0, 596]
drag, startPoint x: 334, startPoint y: 192, endPoint x: 414, endPoint y: 195, distance: 80.3
click at [414, 195] on div "Only Search Titles: Only Search Titles Use comma-separated list of values to sp…" at bounding box center [340, 166] width 163 height 150
click at [413, 190] on input ""join our team", "only freelancer", optimi*, fix*, audit*, consult*, tutor*, fr…" at bounding box center [341, 189] width 148 height 10
drag, startPoint x: 412, startPoint y: 189, endPoint x: 302, endPoint y: 189, distance: 109.9
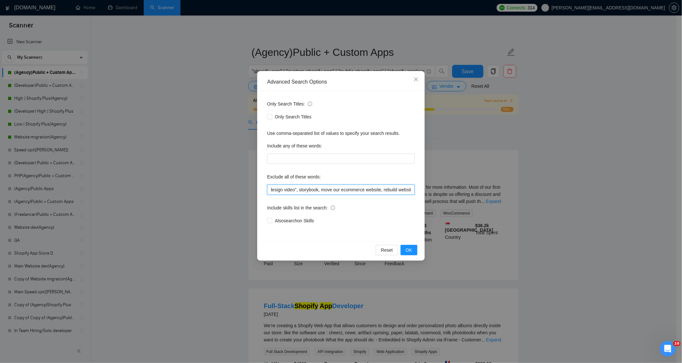
click at [302, 189] on input ""join our team", "only freelancer", optimi*, fix*, audit*, consult*, tutor*, fr…" at bounding box center [341, 189] width 148 height 10
click at [359, 196] on div "Only Search Titles: Only Search Titles Use comma-separated list of values to sp…" at bounding box center [340, 166] width 163 height 150
drag, startPoint x: 434, startPoint y: 191, endPoint x: 489, endPoint y: 200, distance: 55.8
click at [489, 200] on div "Advanced Search Options Only Search Titles: Only Search Titles Use comma-separa…" at bounding box center [341, 181] width 682 height 363
click at [362, 191] on input ""join our team", "only freelancer", optimi*, fix*, audit*, consult*, tutor*, fr…" at bounding box center [341, 189] width 148 height 10
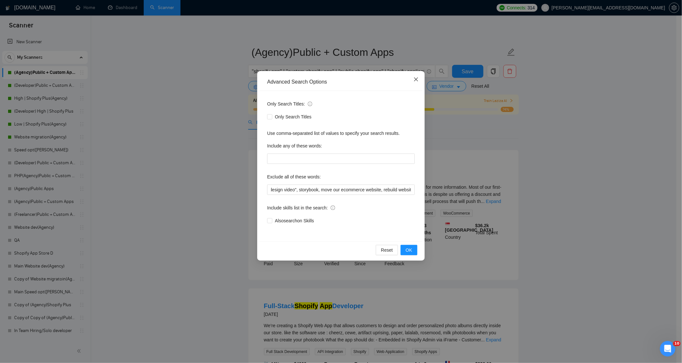
click at [417, 84] on span "Close" at bounding box center [415, 79] width 17 height 17
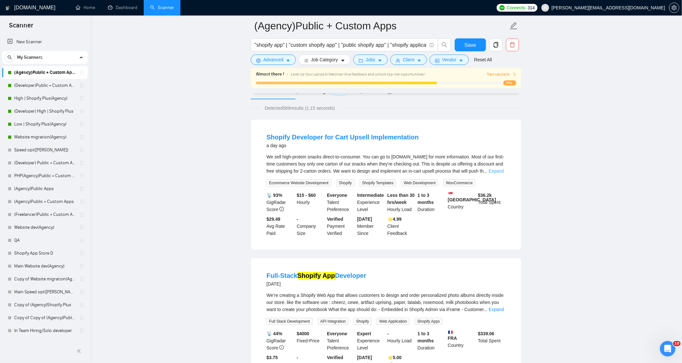
click at [493, 168] on link "Expand" at bounding box center [496, 170] width 15 height 5
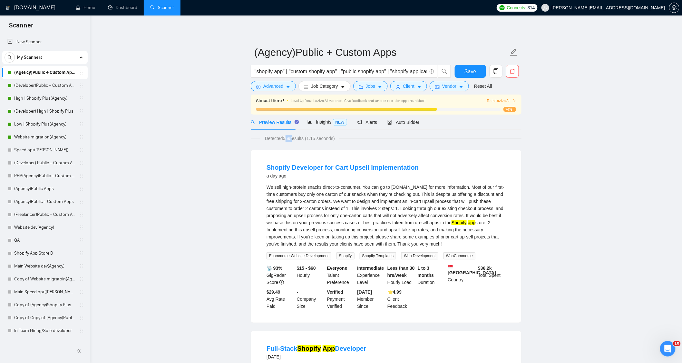
drag, startPoint x: 285, startPoint y: 139, endPoint x: 292, endPoint y: 139, distance: 7.1
click at [292, 139] on span "Detected 569 results (1.15 seconds)" at bounding box center [299, 138] width 79 height 7
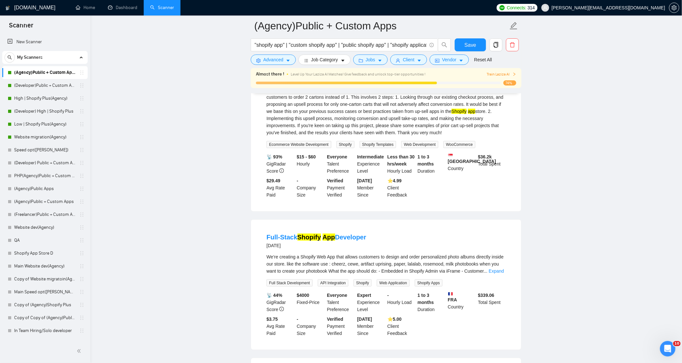
scroll to position [143, 0]
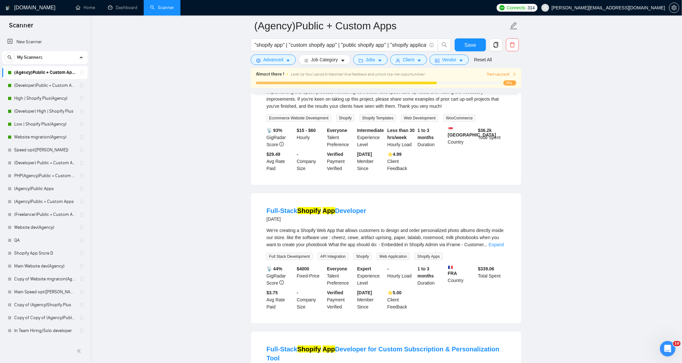
drag, startPoint x: 379, startPoint y: 207, endPoint x: 245, endPoint y: 210, distance: 134.1
click at [497, 244] on link "Expand" at bounding box center [496, 244] width 15 height 5
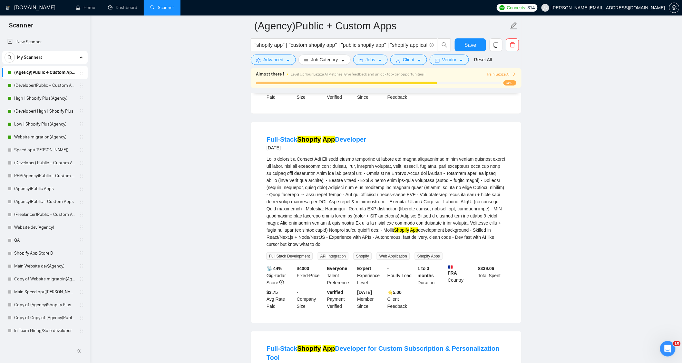
scroll to position [215, 0]
click at [415, 202] on div "Shopify App development background - Skilled in React/Next.js + Node/NestJS - E…" at bounding box center [386, 201] width 239 height 92
drag, startPoint x: 278, startPoint y: 159, endPoint x: 320, endPoint y: 159, distance: 41.6
click at [320, 159] on div "Shopify App development background - Skilled in React/Next.js + Node/NestJS - E…" at bounding box center [386, 201] width 239 height 92
click at [327, 155] on div "Shopify App development background - Skilled in React/Next.js + Node/NestJS - E…" at bounding box center [386, 201] width 239 height 92
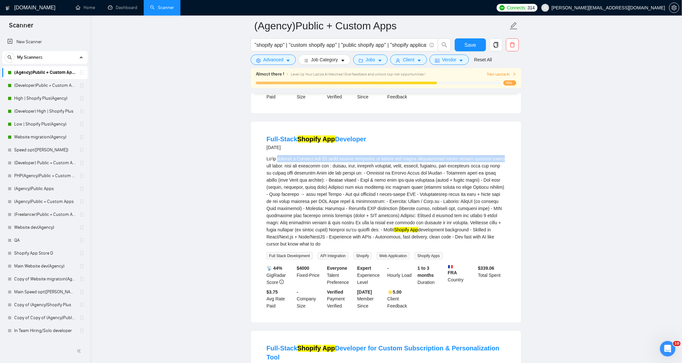
drag, startPoint x: 279, startPoint y: 157, endPoint x: 504, endPoint y: 157, distance: 224.7
click at [504, 157] on div "Shopify App development background - Skilled in React/Next.js + Node/NestJS - E…" at bounding box center [386, 201] width 239 height 92
click at [507, 189] on li "Full-Stack Shopify App Developer [DATE] Shopify App development background - Sk…" at bounding box center [386, 221] width 255 height 185
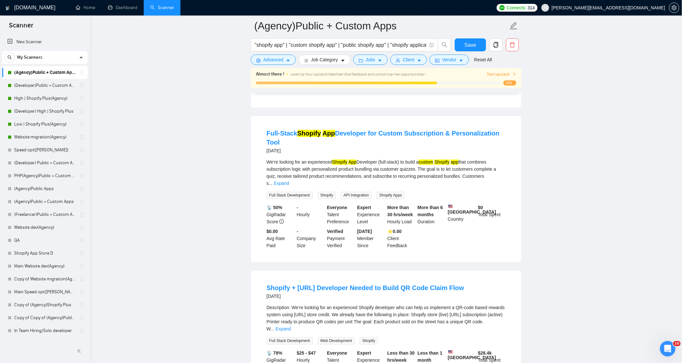
scroll to position [430, 0]
